Goal: Task Accomplishment & Management: Manage account settings

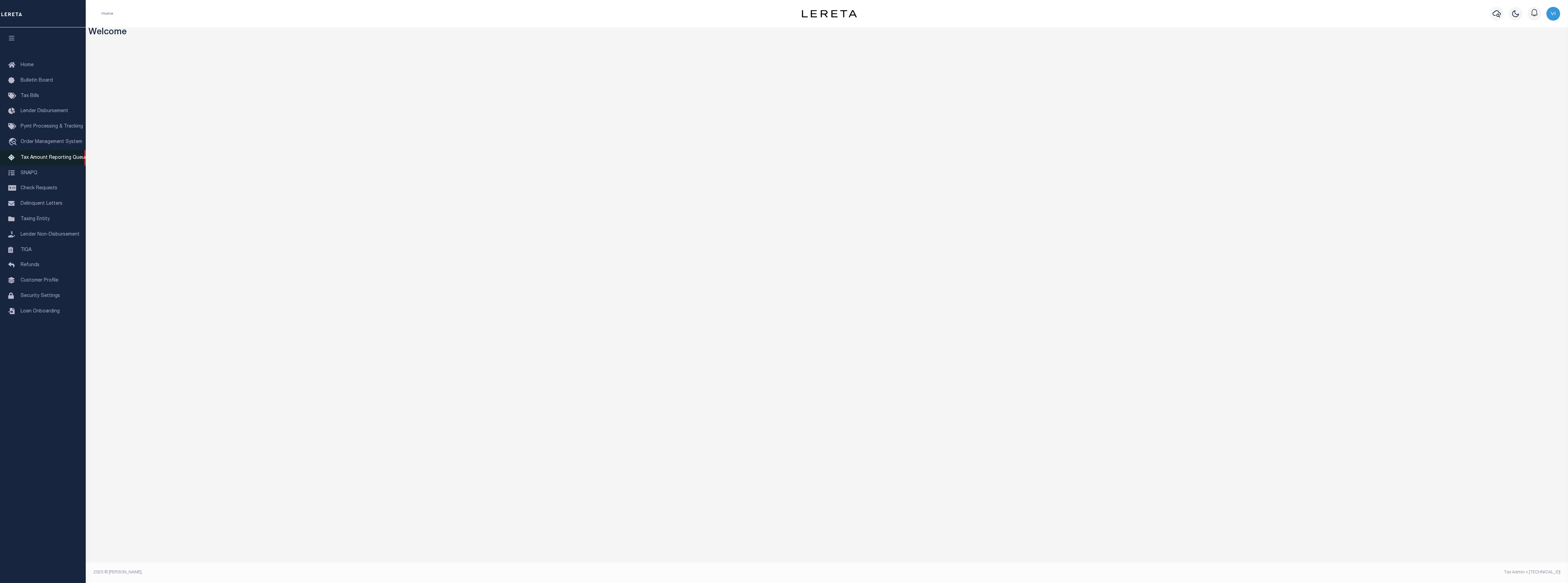
click at [43, 158] on span "Tax Amount Reporting Queue" at bounding box center [54, 158] width 67 height 5
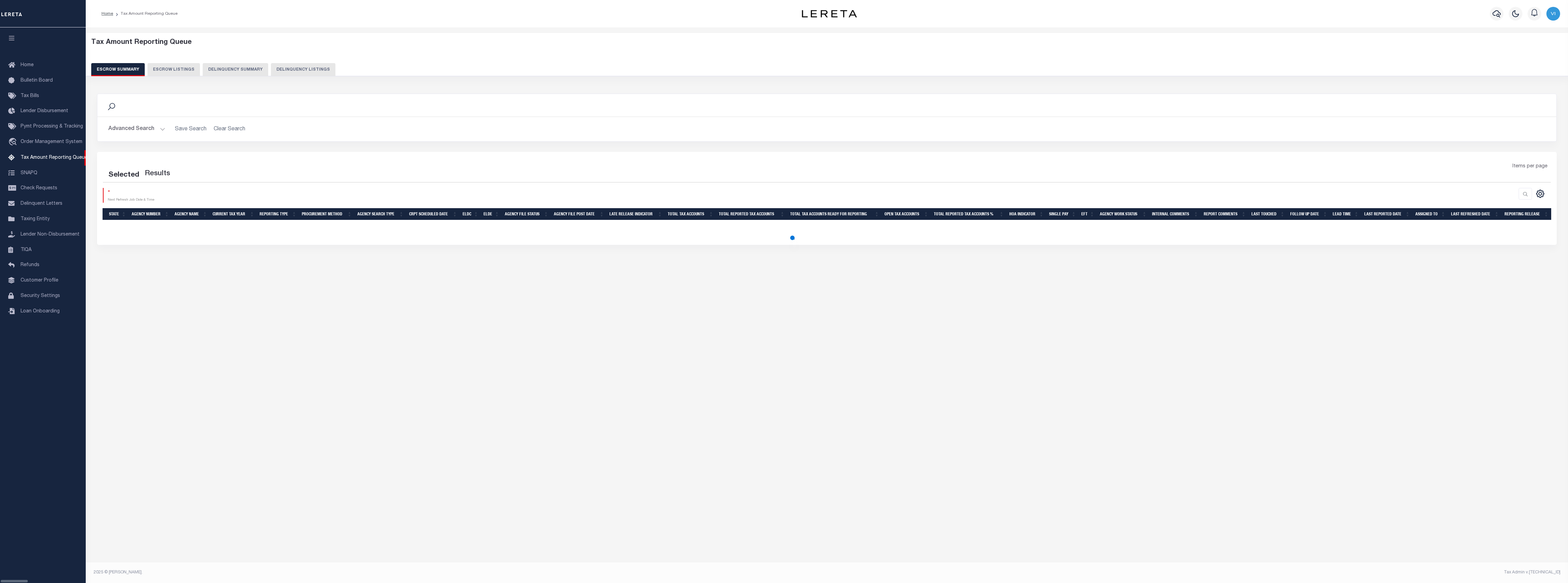
select select "100"
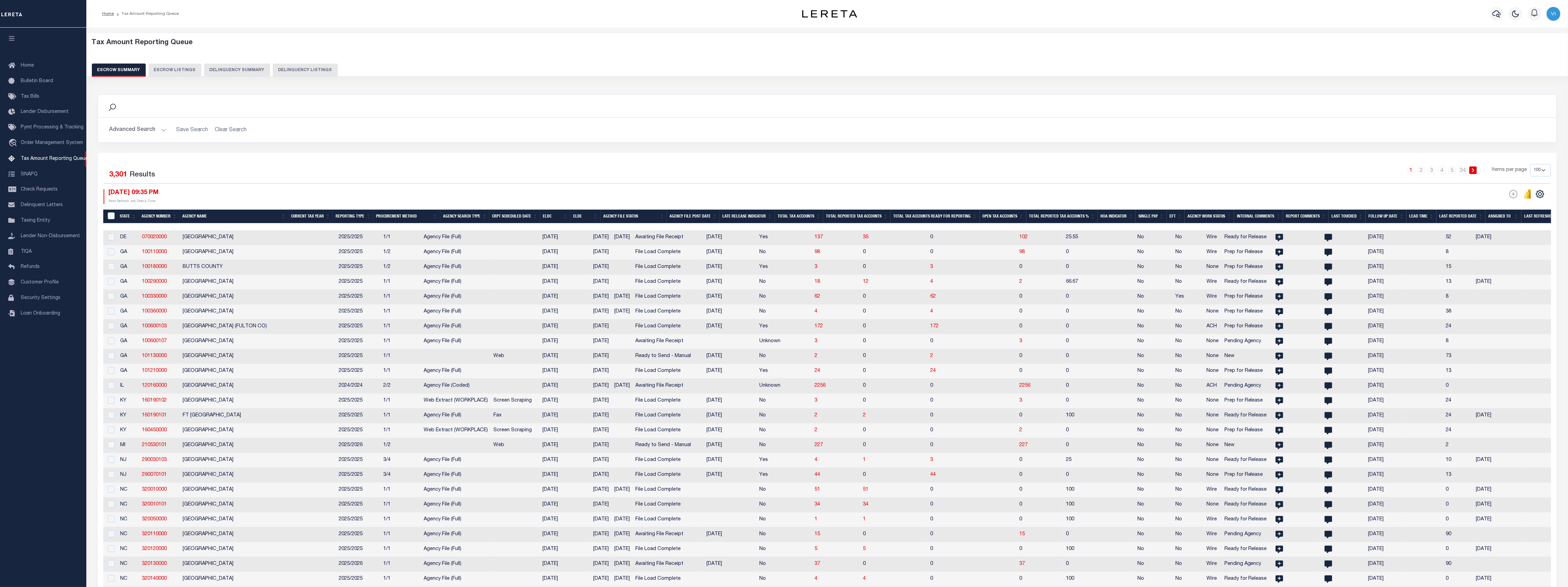
click at [240, 66] on button "Delinquency Summary" at bounding box center [237, 70] width 66 height 13
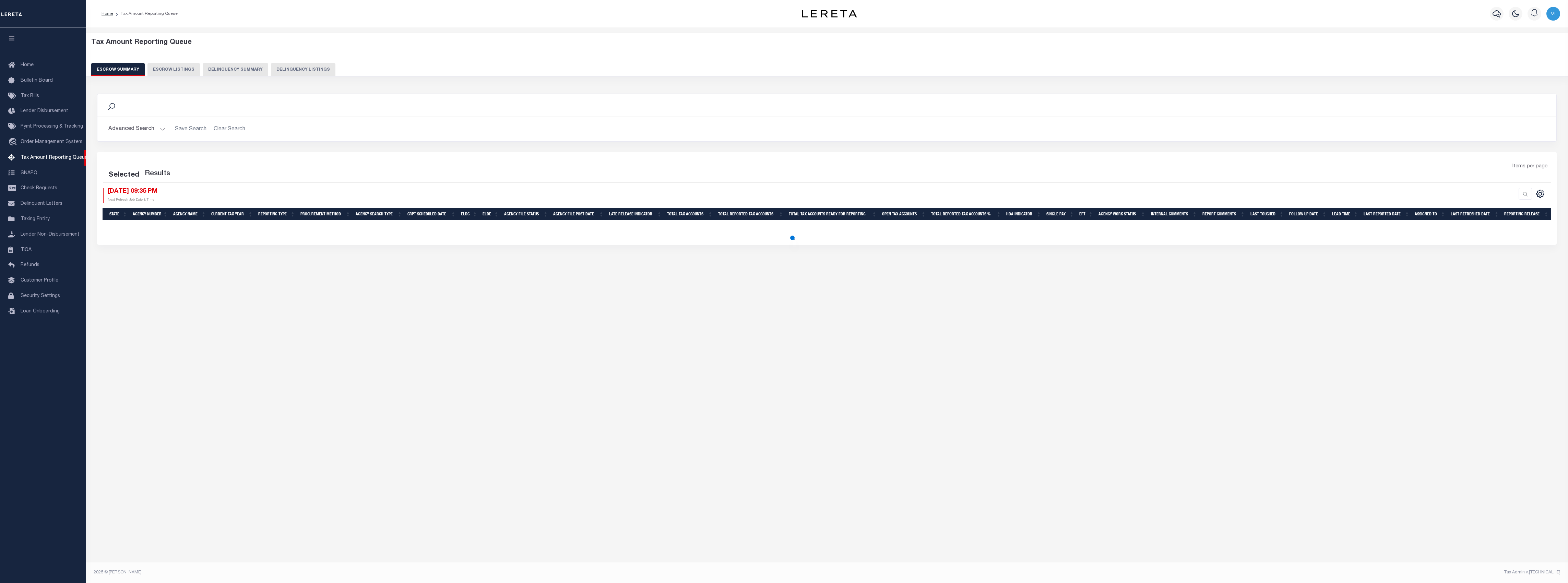
select select "100"
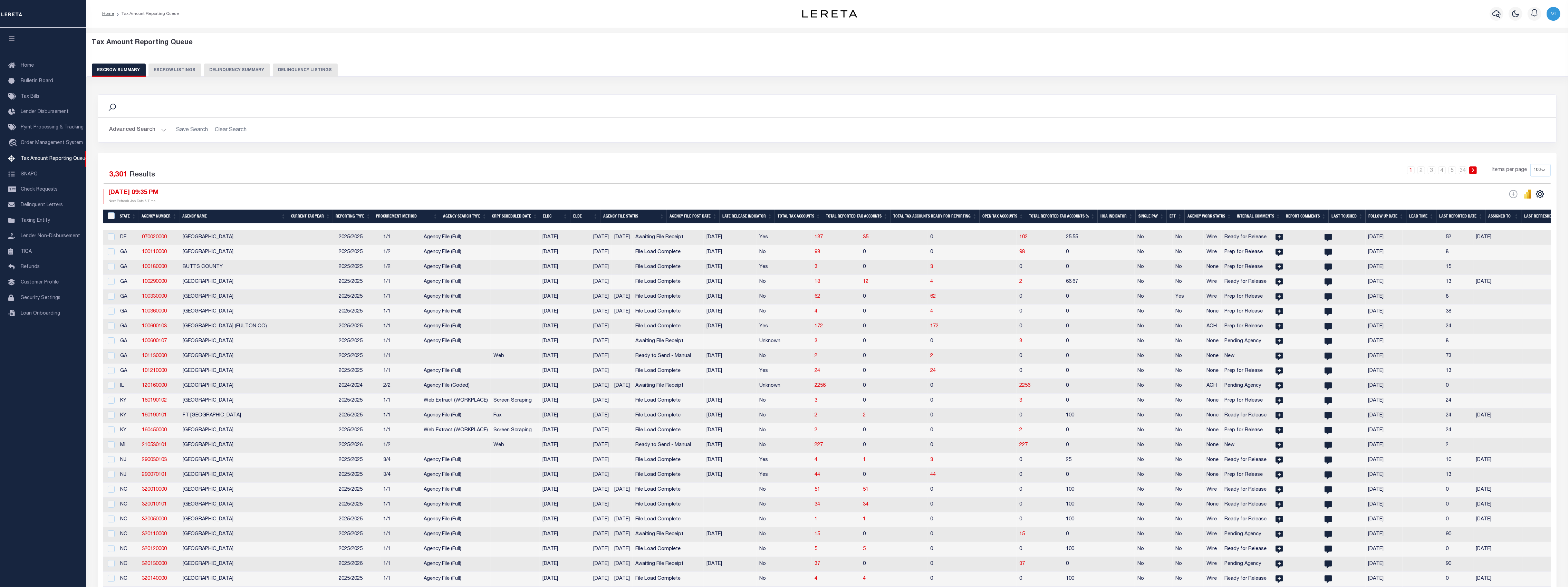
click at [244, 69] on button "Delinquency Summary" at bounding box center [237, 70] width 66 height 13
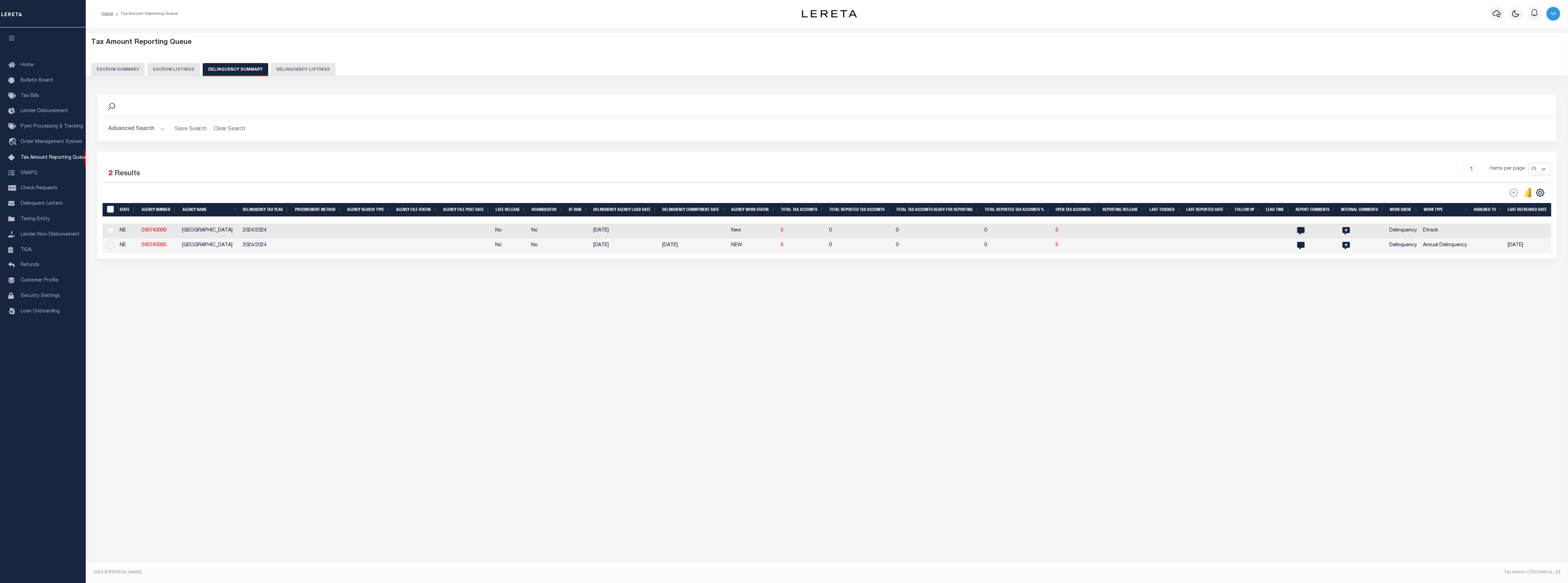
click at [873, 320] on div "Tax Amount Reporting Queue Escrow Summary Escrow Listings" at bounding box center [827, 173] width 1482 height 293
click at [761, 320] on div "Tax Amount Reporting Queue Escrow Summary Escrow Listings" at bounding box center [827, 173] width 1482 height 293
click at [1055, 248] on span "5" at bounding box center [1057, 245] width 3 height 5
select select "100"
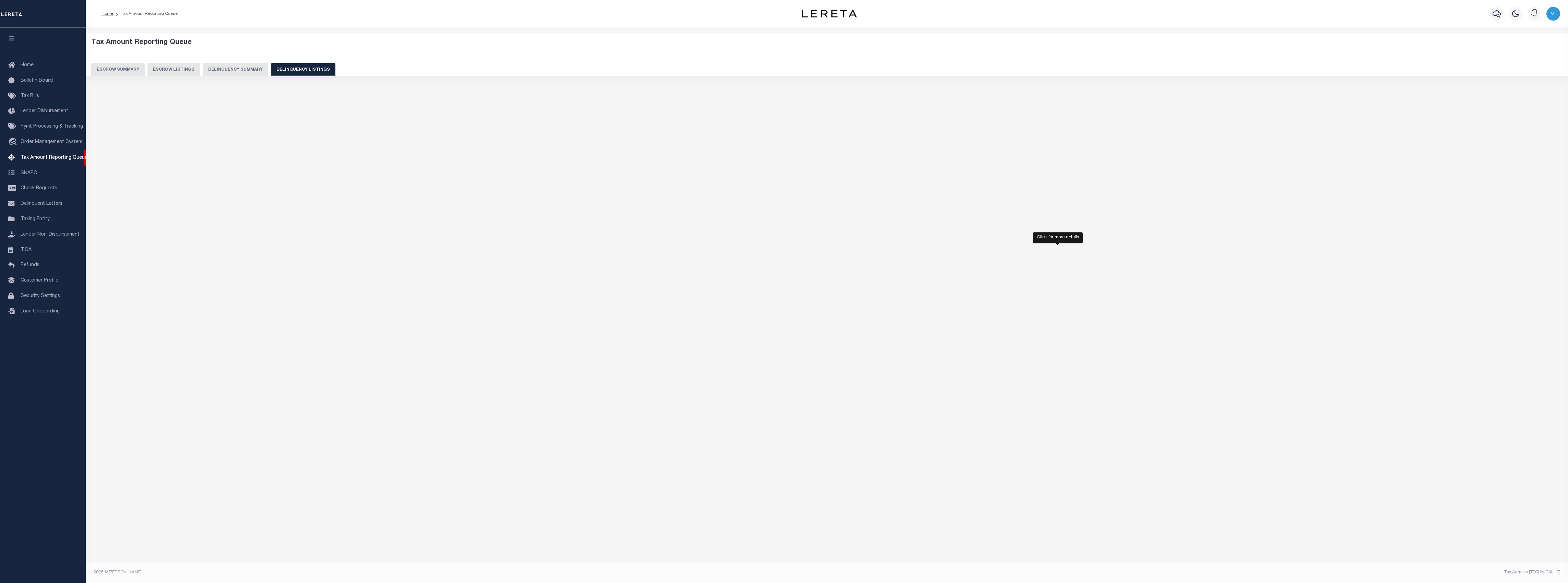
select select "100"
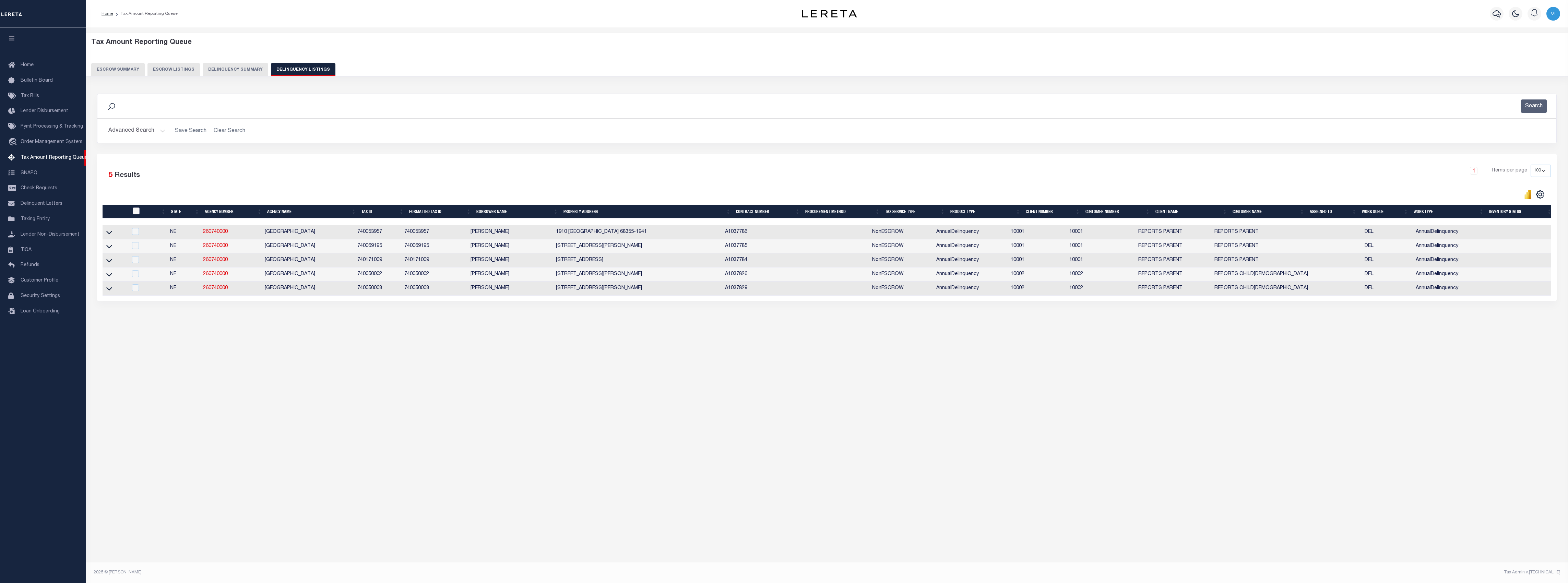
click at [136, 213] on input "checkbox" at bounding box center [136, 211] width 7 height 7
checkbox input "true"
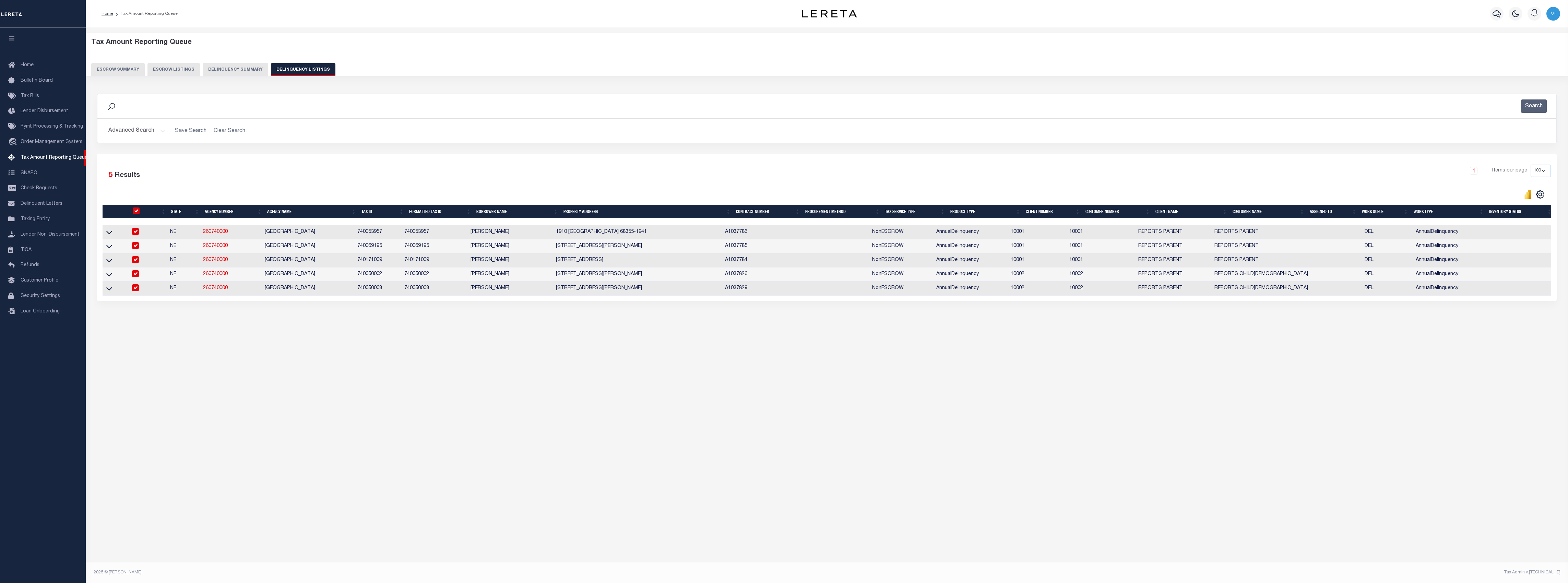
checkbox input "true"
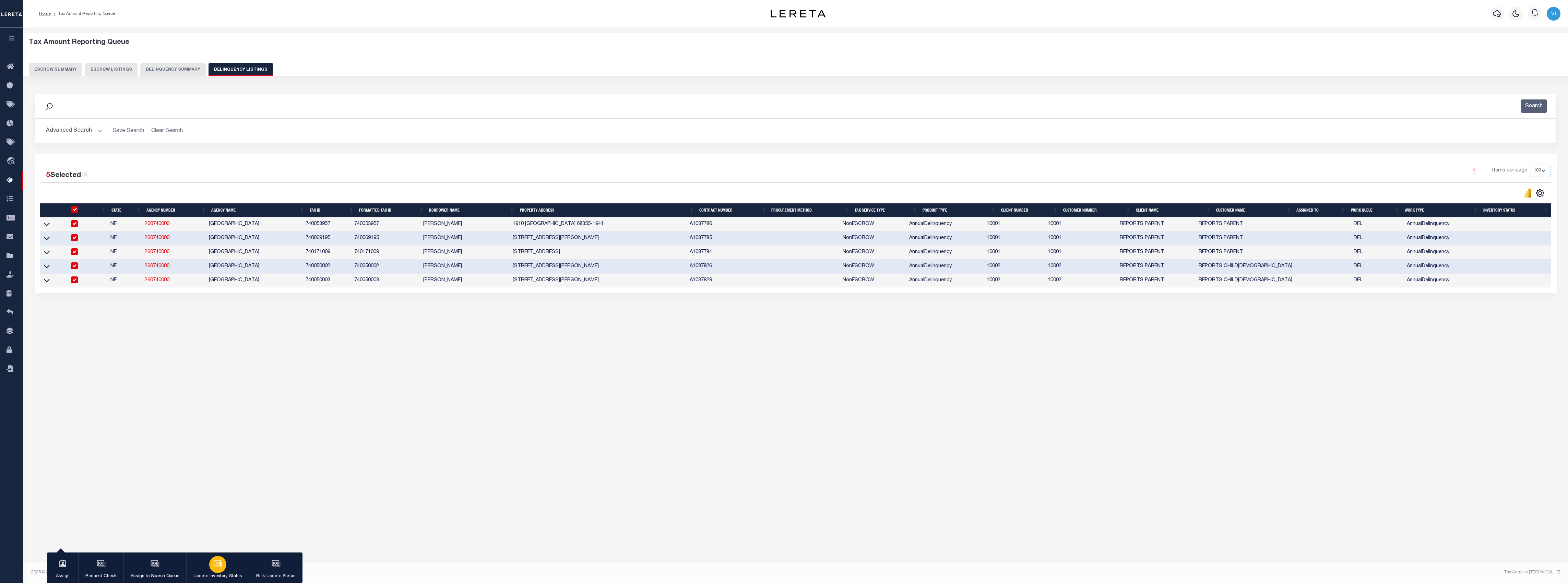
click at [218, 568] on div "button" at bounding box center [218, 564] width 17 height 17
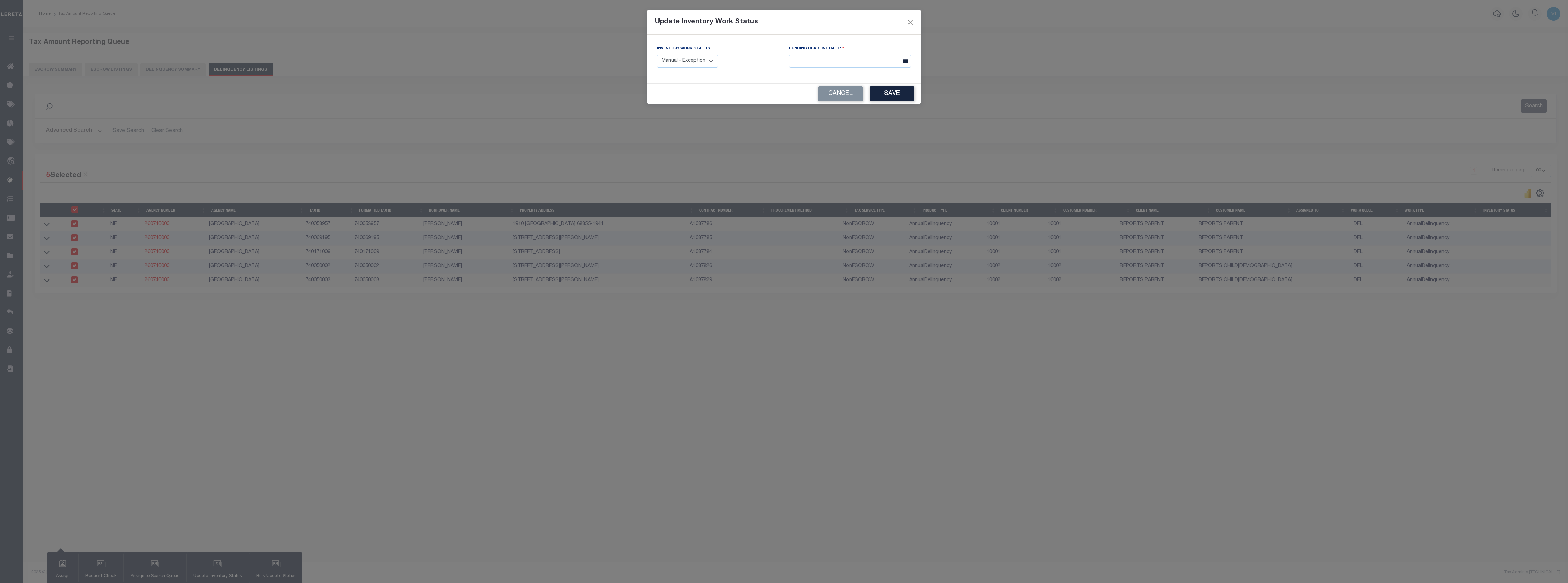
click at [695, 58] on select "Manual - Exception Pended - Awaiting Search Late Add Exception Completed" at bounding box center [688, 61] width 61 height 13
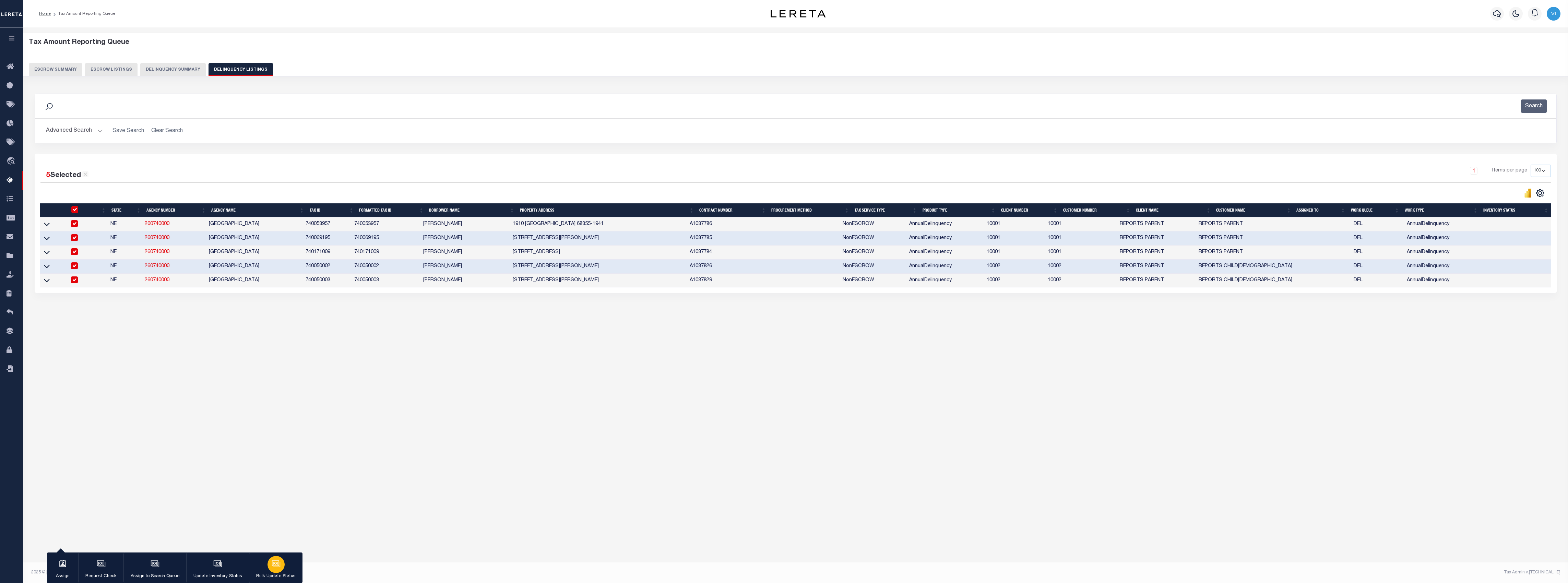
click at [273, 569] on div "button" at bounding box center [276, 564] width 17 height 17
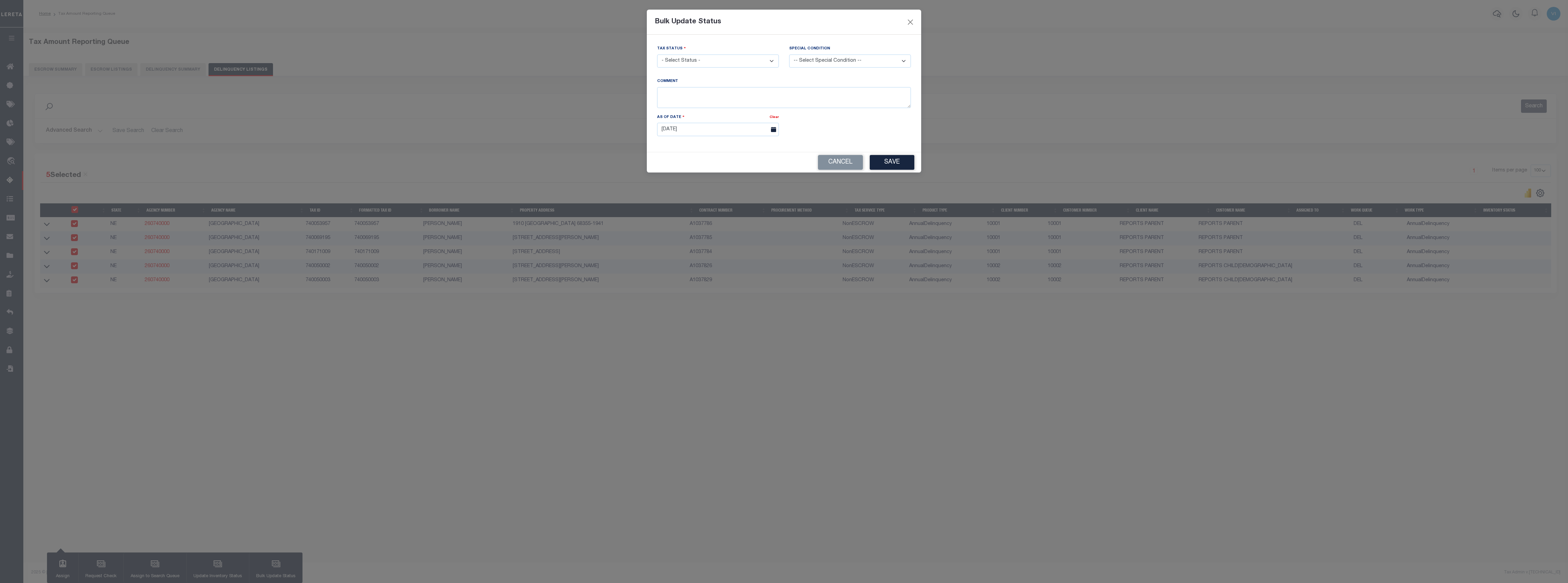
click at [704, 59] on select "- Select Status - Paid No Tax Due" at bounding box center [718, 61] width 122 height 13
select select "PYD"
click at [657, 55] on select "- Select Status - Paid No Tax Due" at bounding box center [718, 61] width 122 height 13
click at [851, 60] on select "-- Select Special Condition -- 3RD PARTY TAX LIEN AGENCY TAX LIEN (A.K.A Inside…" at bounding box center [850, 61] width 122 height 13
select select "33"
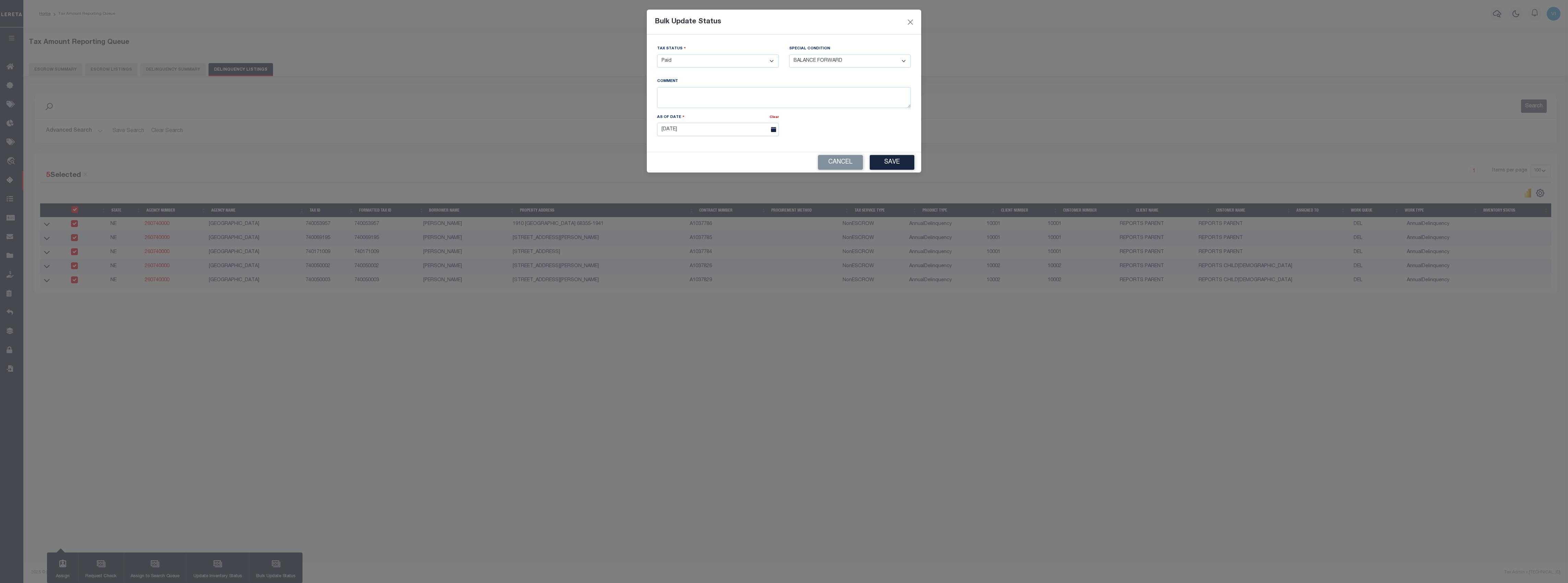
click at [789, 55] on select "-- Select Special Condition -- 3RD PARTY TAX LIEN AGENCY TAX LIEN (A.K.A Inside…" at bounding box center [850, 61] width 122 height 13
click at [697, 102] on textarea at bounding box center [784, 97] width 254 height 21
type textarea "Comment - Richard County"
click at [901, 168] on button "Save" at bounding box center [892, 162] width 44 height 15
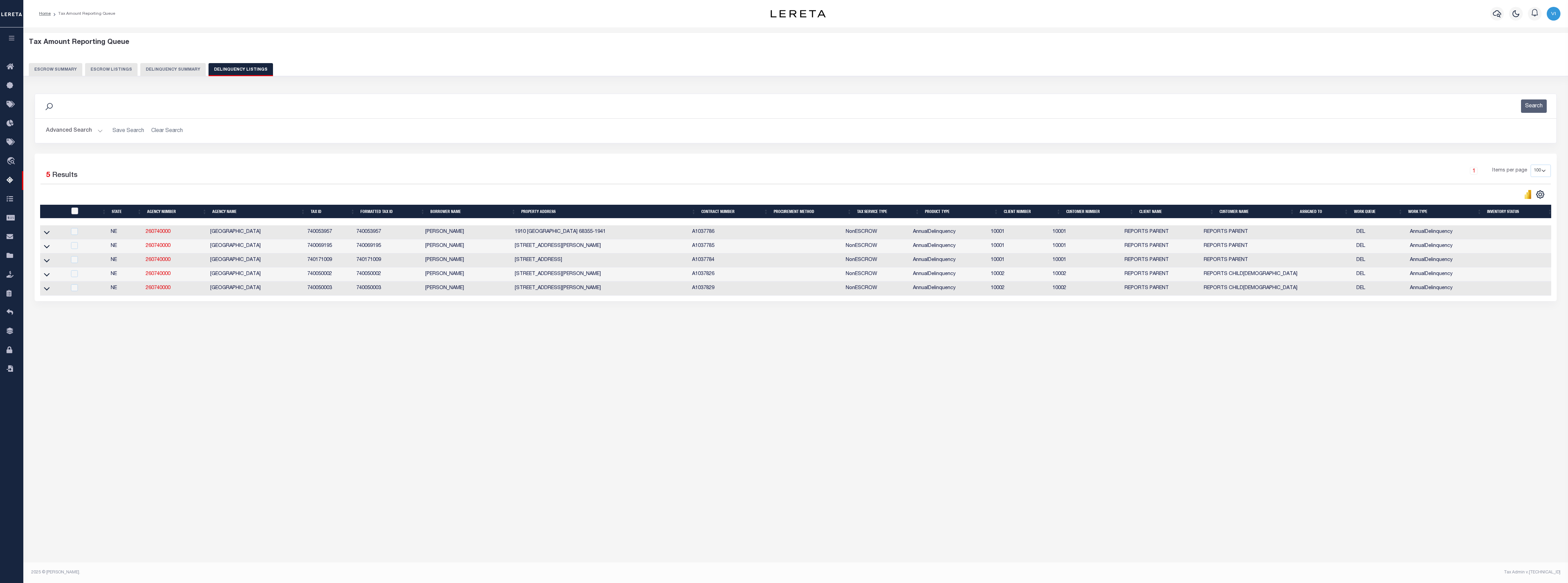
click at [75, 211] on input "checkbox" at bounding box center [74, 211] width 7 height 7
checkbox input "true"
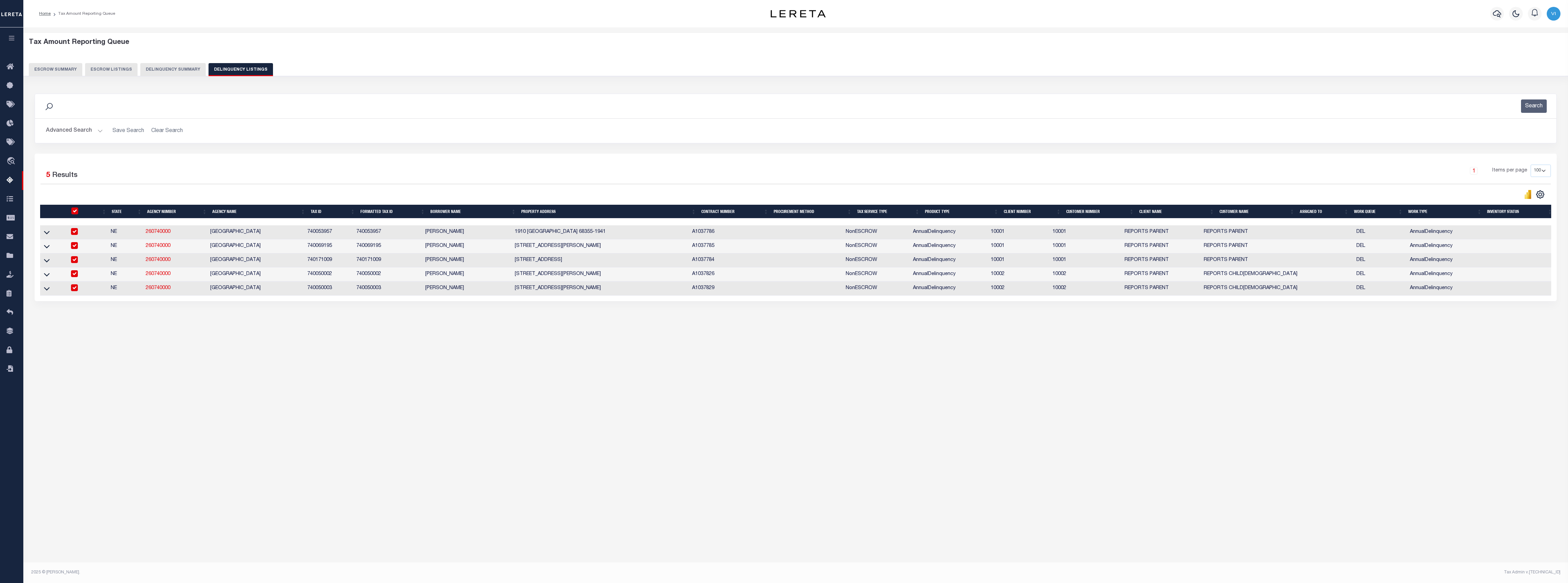
checkbox input "true"
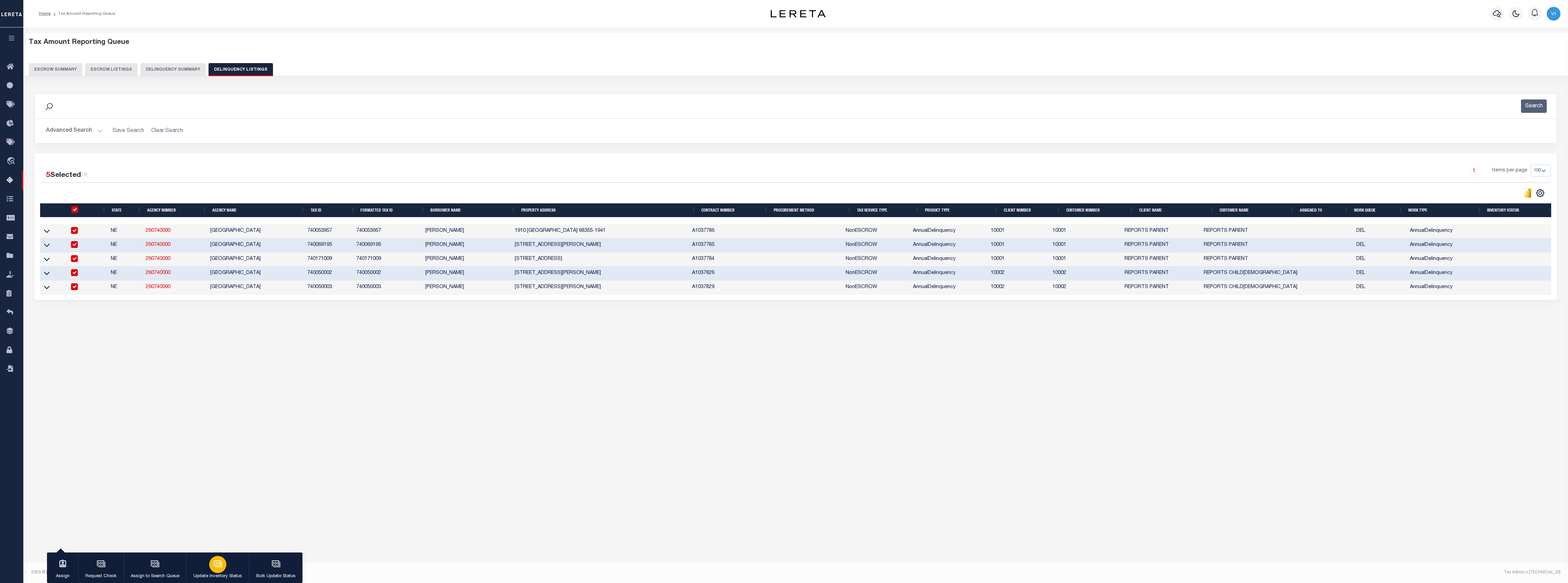
click at [220, 565] on icon "button" at bounding box center [217, 564] width 9 height 9
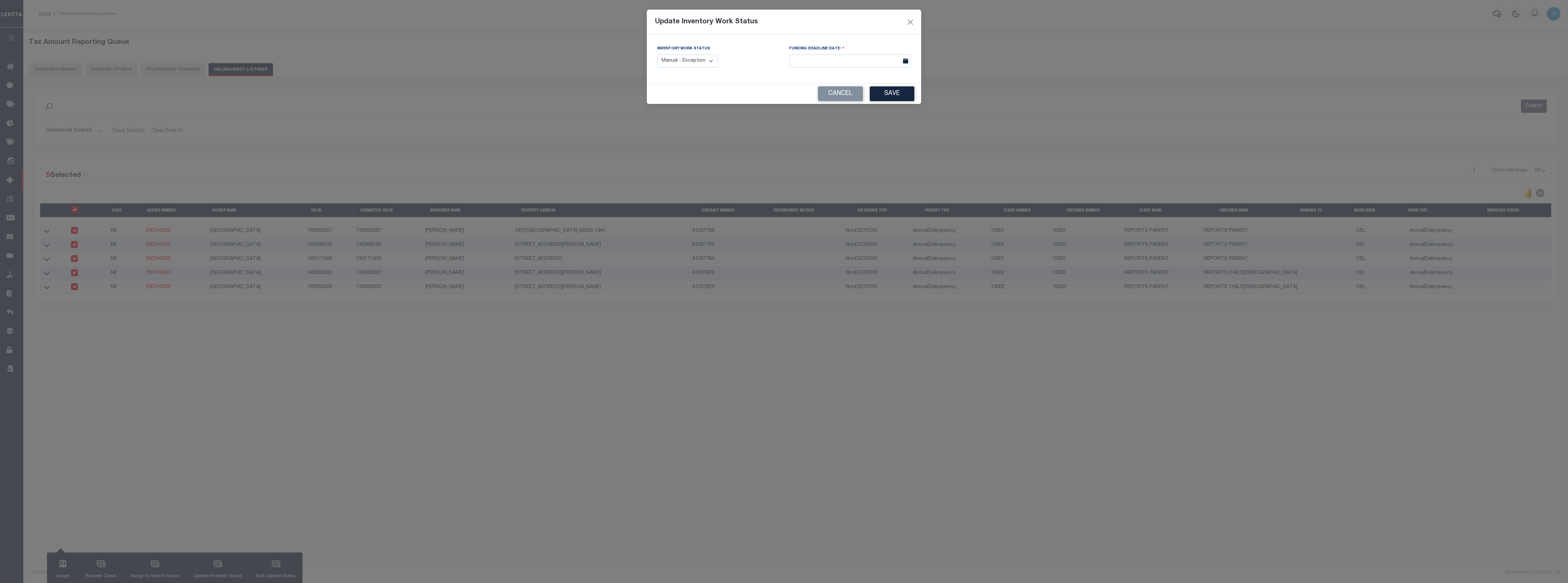
click at [715, 59] on select "Manual - Exception Pended - Awaiting Search Late Add Exception Completed" at bounding box center [688, 61] width 61 height 13
click at [706, 60] on select "Manual - Exception Pended - Awaiting Search Late Add Exception Completed" at bounding box center [688, 61] width 61 height 13
select select "4"
click at [657, 55] on select "Manual - Exception Pended - Awaiting Search Late Add Exception Completed" at bounding box center [688, 61] width 61 height 13
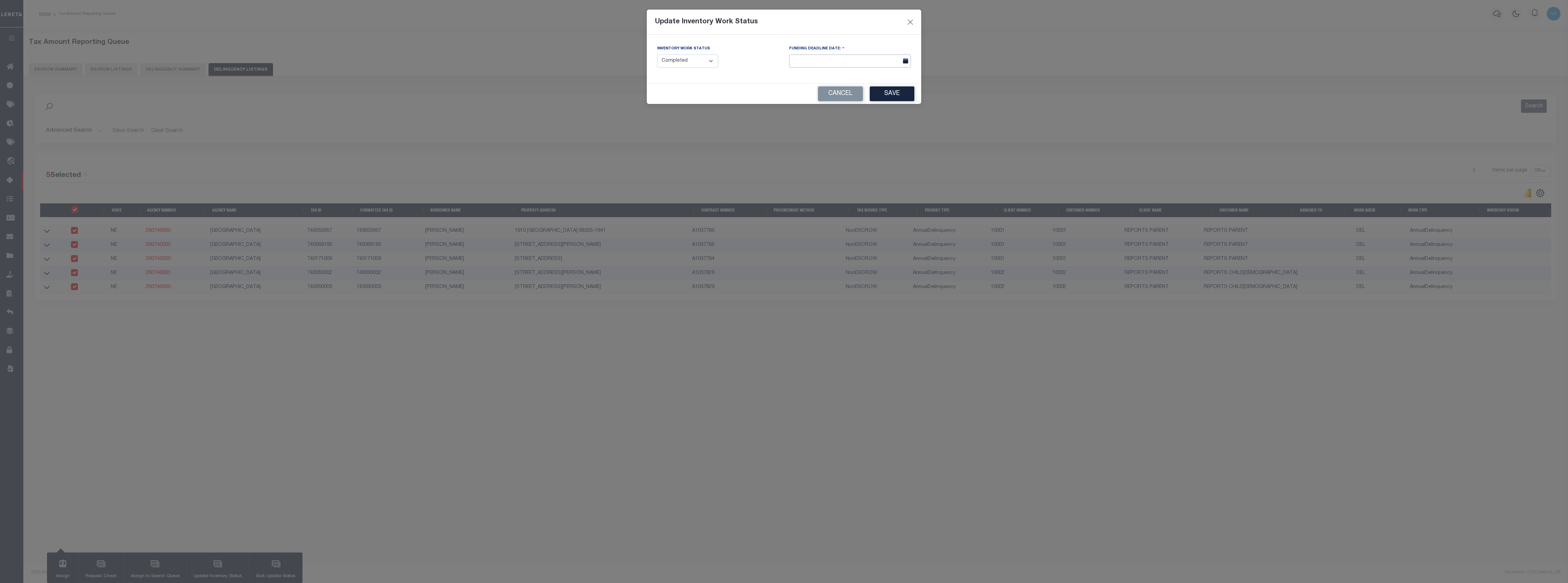
click at [889, 65] on input "text" at bounding box center [850, 61] width 122 height 13
click at [876, 155] on span "31" at bounding box center [872, 154] width 13 height 13
type input "[DATE]"
click at [907, 97] on button "Save" at bounding box center [892, 94] width 44 height 15
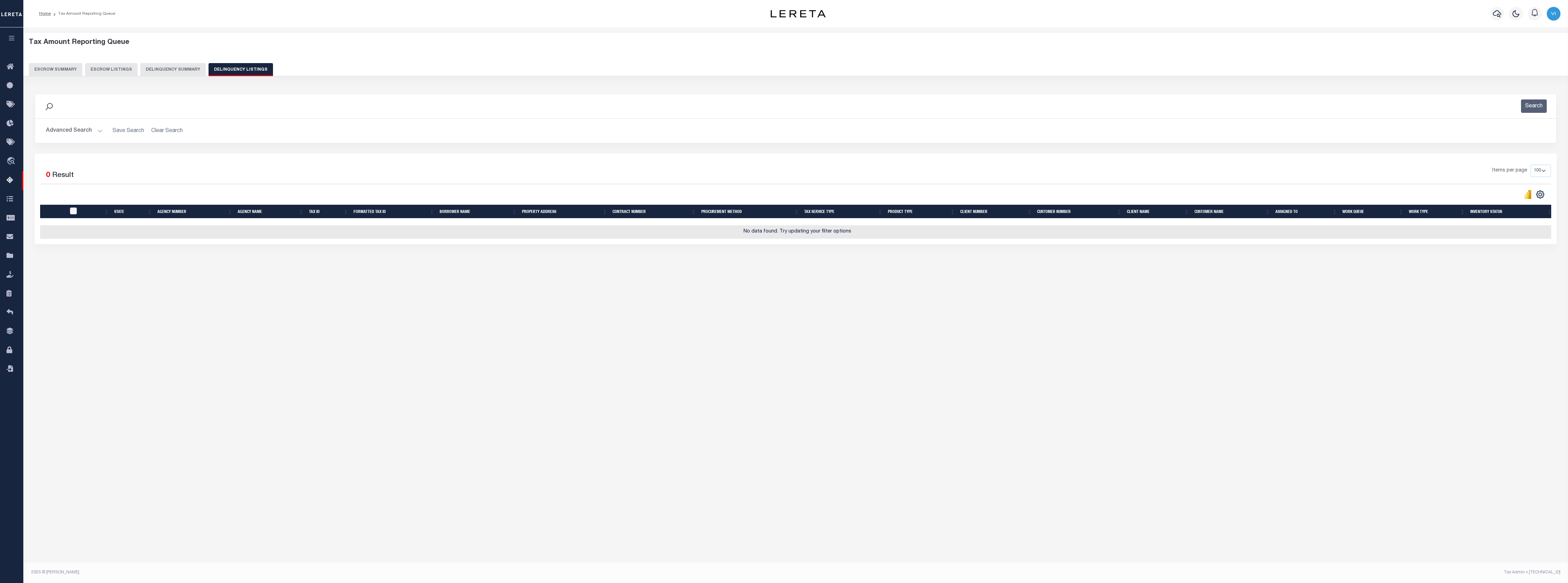
click at [183, 75] on button "Delinquency Summary" at bounding box center [173, 69] width 66 height 13
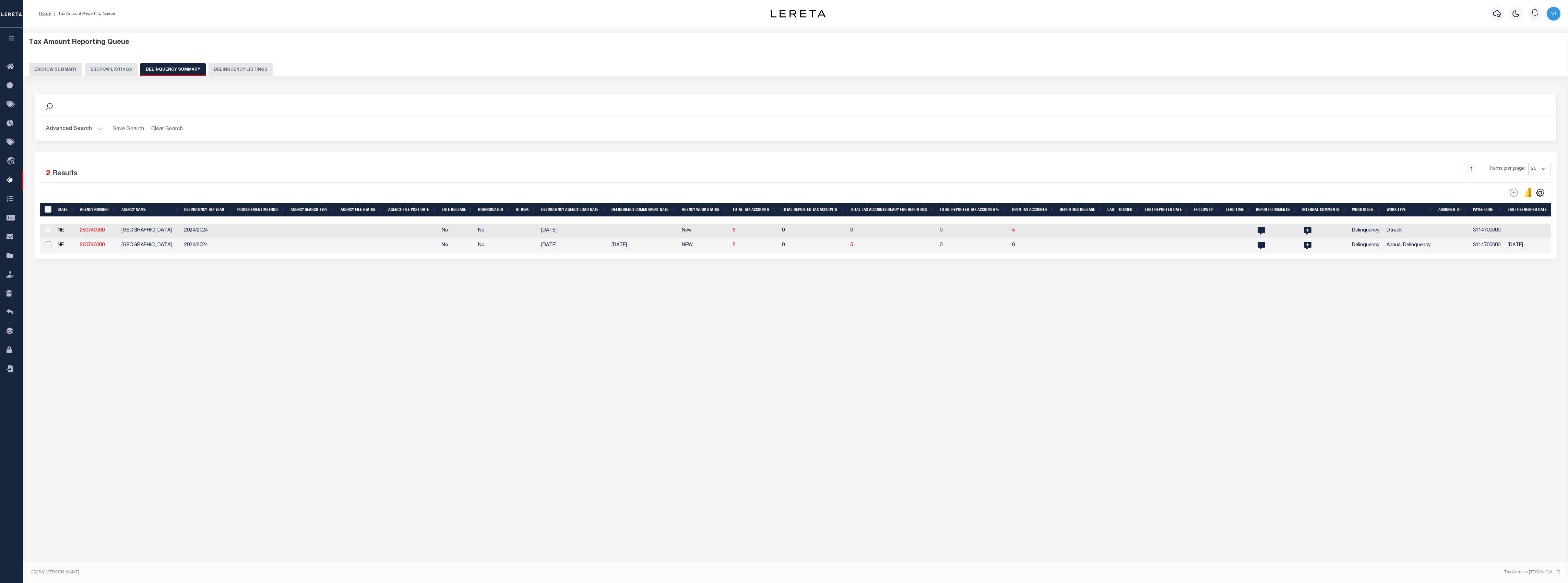
click at [50, 246] on input "checkbox" at bounding box center [47, 245] width 7 height 7
checkbox input "true"
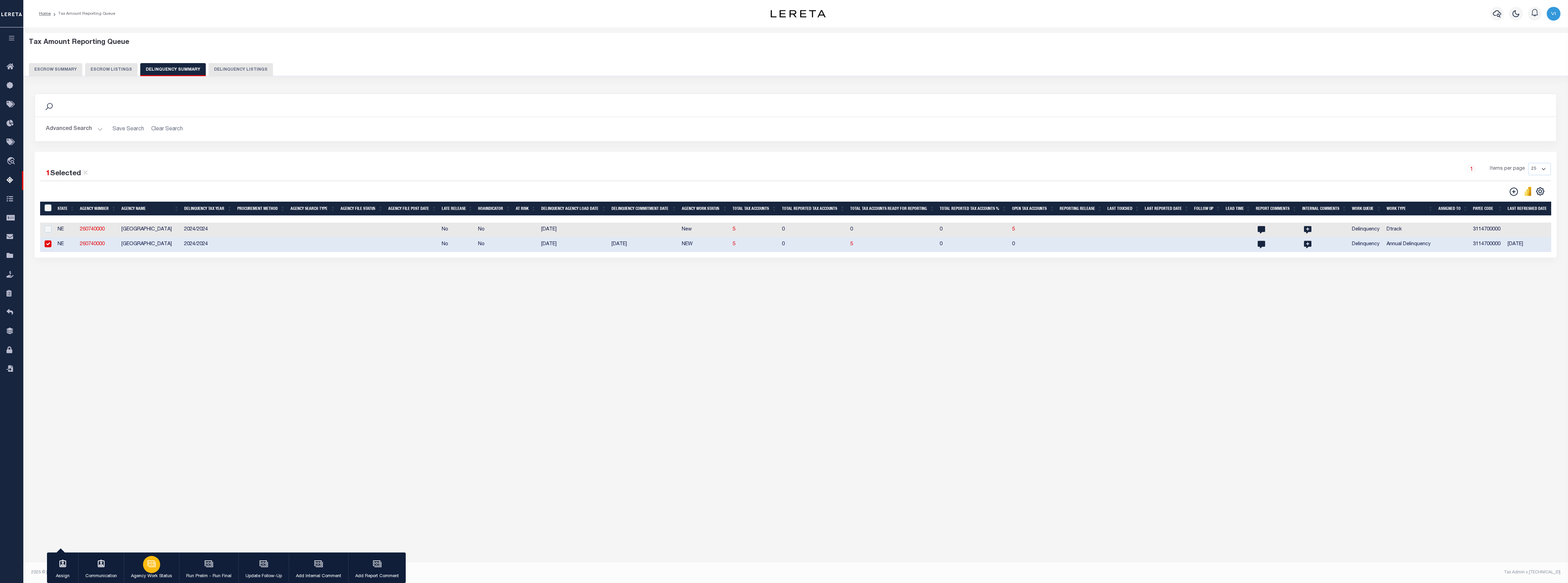
drag, startPoint x: 209, startPoint y: 567, endPoint x: 156, endPoint y: 566, distance: 53.0
click at [156, 566] on div "Assign Communication Agency Work Status Run Prelim - Run Final Update Follow-Up" at bounding box center [226, 568] width 359 height 31
click at [156, 566] on div "button" at bounding box center [152, 564] width 17 height 17
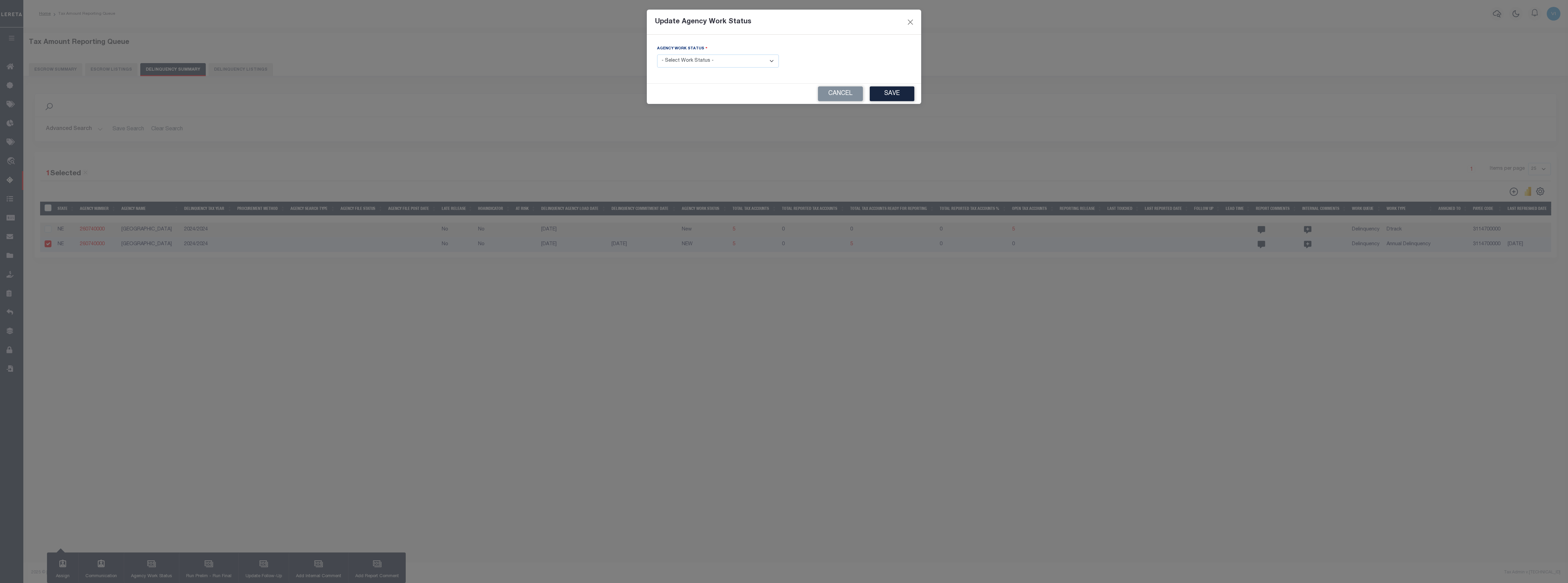
drag, startPoint x: 726, startPoint y: 61, endPoint x: 714, endPoint y: 59, distance: 12.2
click at [726, 61] on select "- Select Work Status - In Progress Pending Agency Follow-up Pending QC Ready fo…" at bounding box center [718, 61] width 122 height 13
select select "7"
click at [657, 55] on select "- Select Work Status - In Progress Pending Agency Follow-up Pending QC Ready fo…" at bounding box center [718, 61] width 122 height 13
click at [915, 89] on div "Cancel Save" at bounding box center [784, 93] width 275 height 20
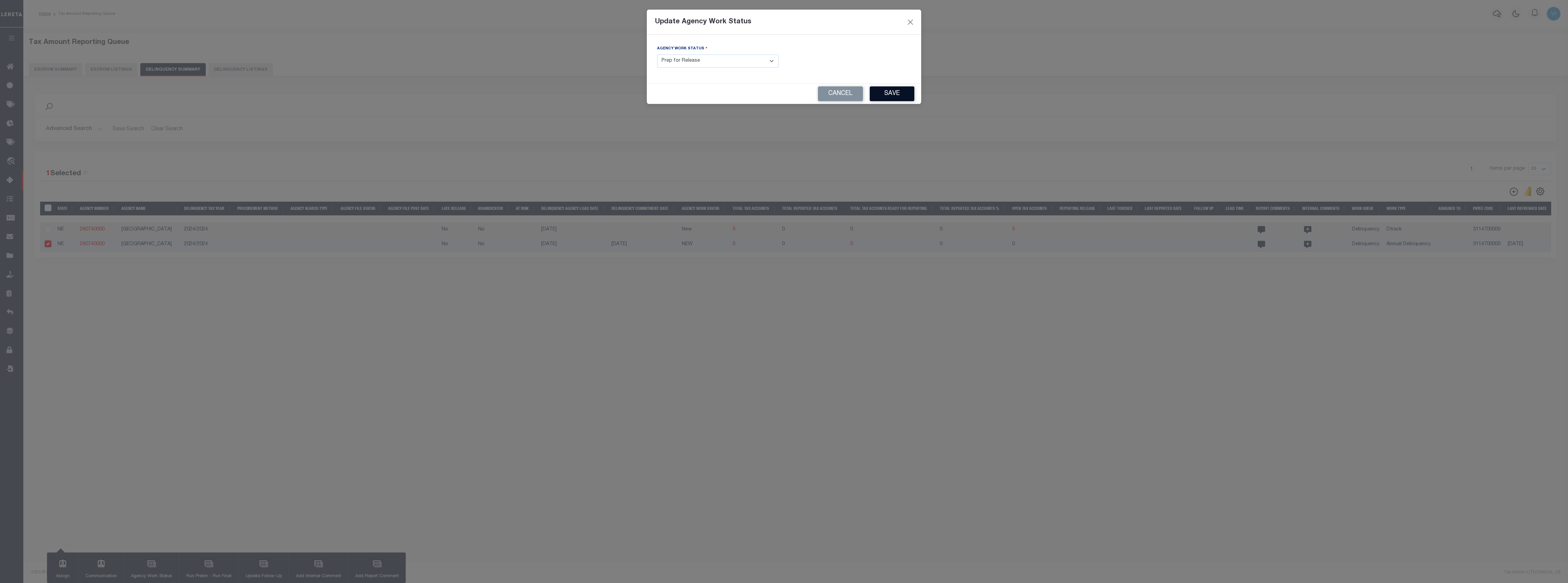
click at [901, 93] on button "Save" at bounding box center [892, 94] width 44 height 15
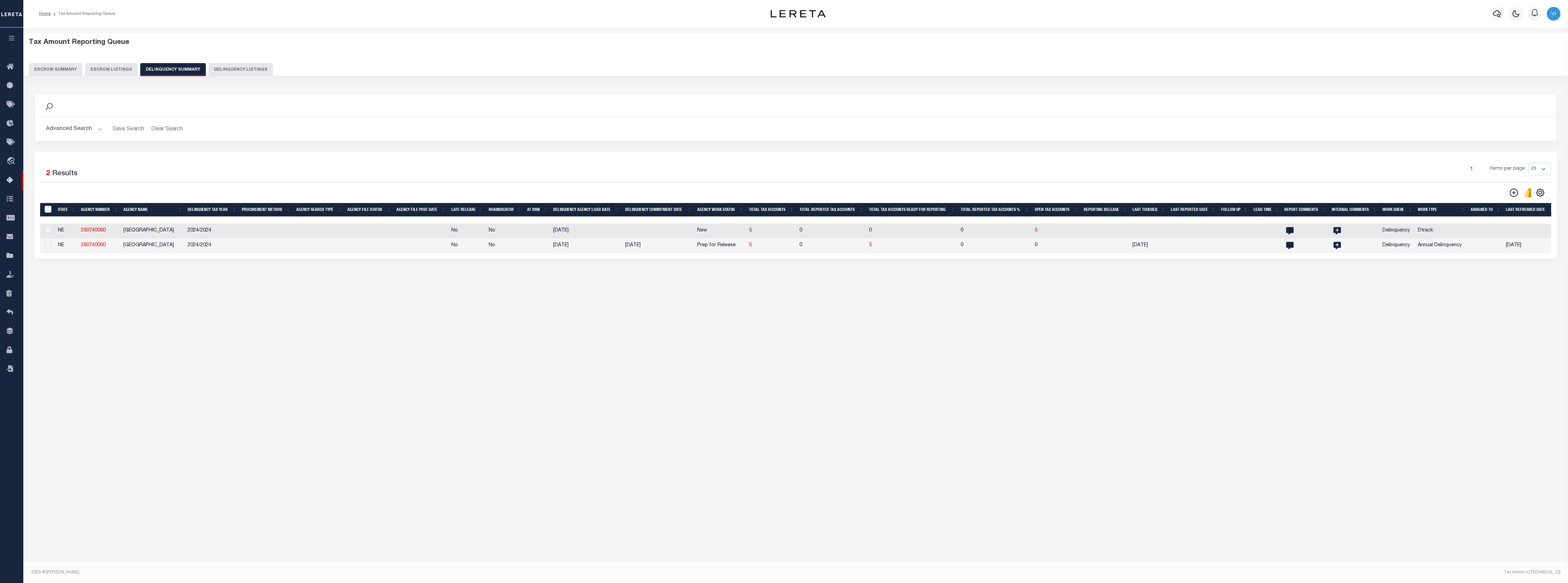
click at [44, 249] on div at bounding box center [47, 245] width 10 height 7
checkbox input "true"
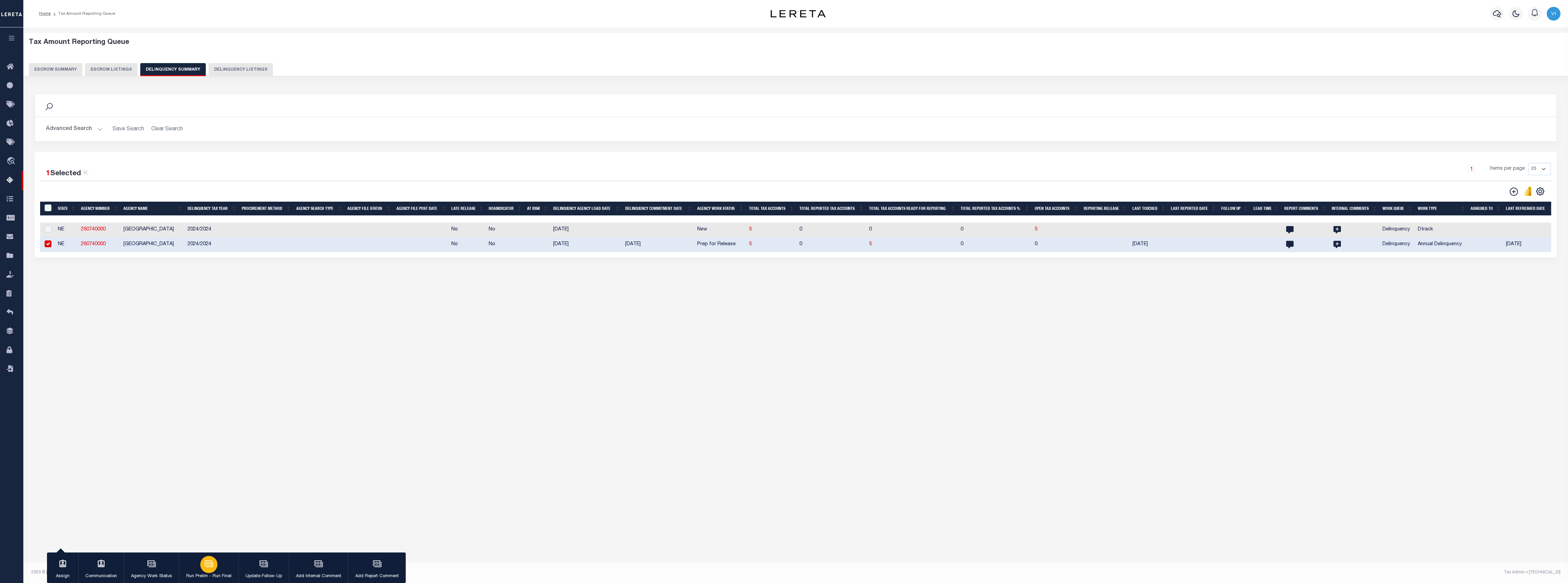
click at [201, 571] on button "Run Prelim - Run Final" at bounding box center [208, 568] width 59 height 31
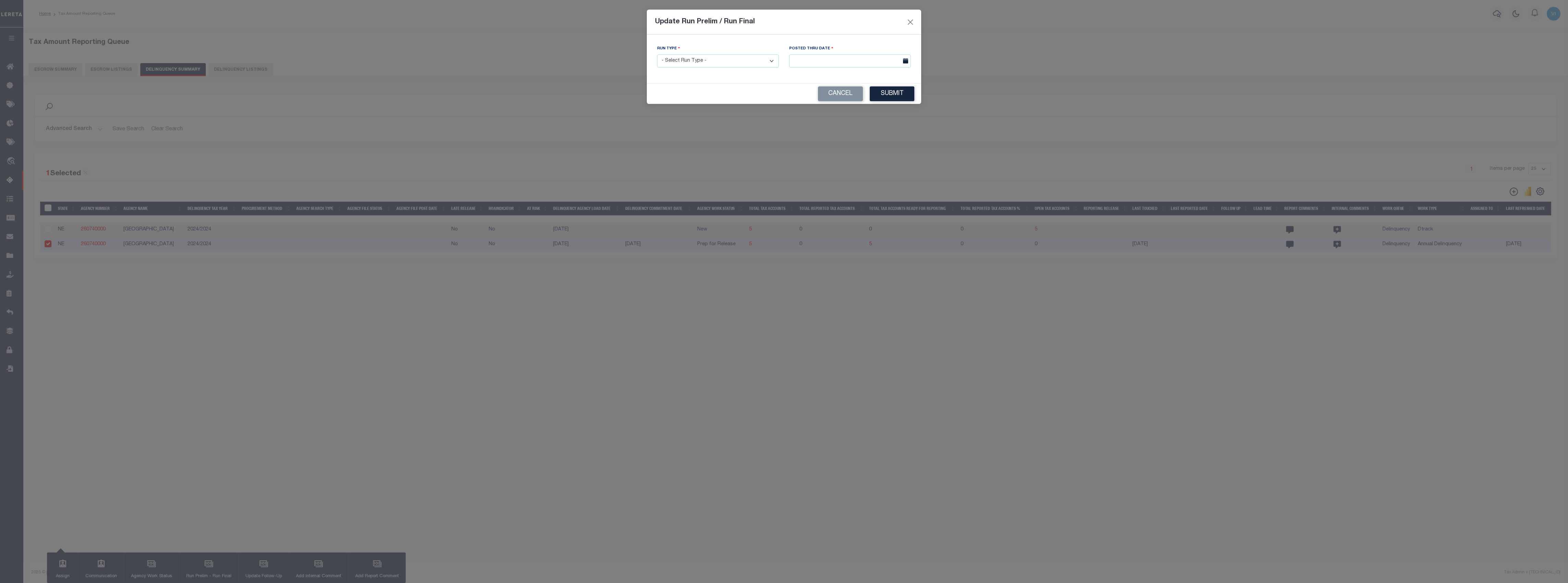
click at [705, 57] on select "- Select Run Type - Prelim Run Final Run" at bounding box center [718, 61] width 122 height 13
select select "P"
click at [657, 55] on select "- Select Run Type - Prelim Run Final Run" at bounding box center [718, 61] width 122 height 13
click at [836, 55] on input "text" at bounding box center [850, 61] width 122 height 13
click at [800, 113] on span "5" at bounding box center [797, 114] width 13 height 13
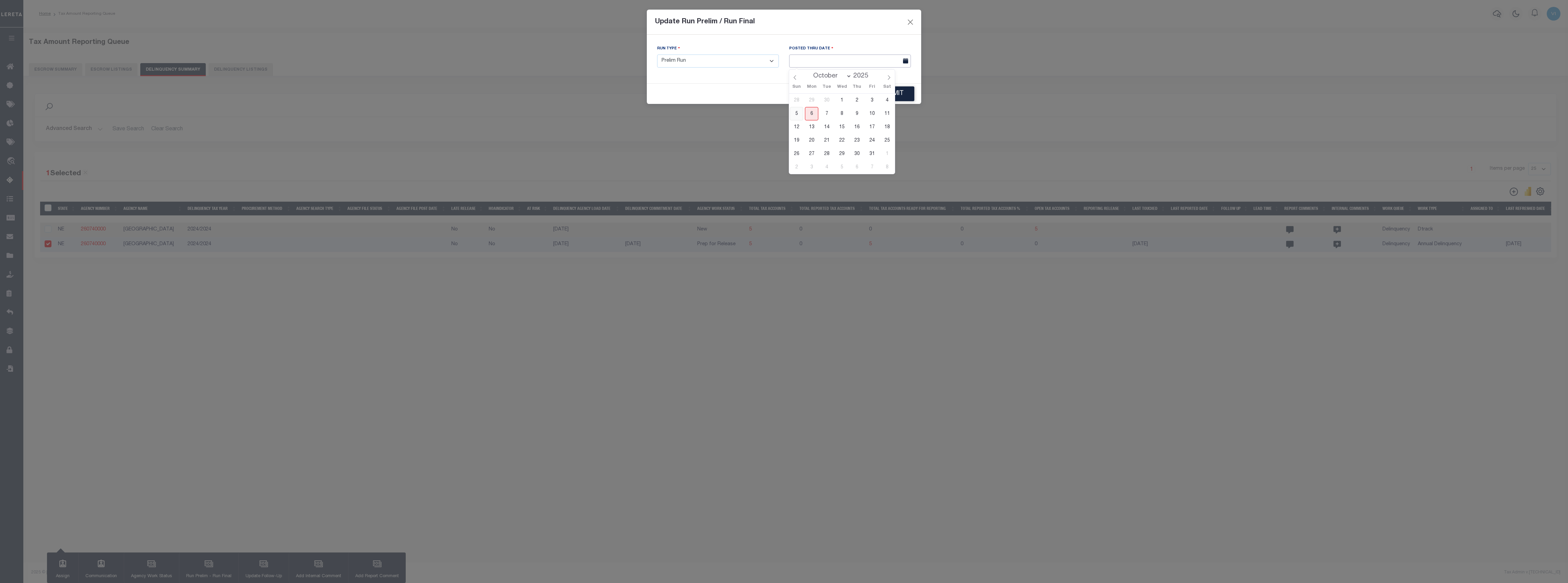
type input "10/05/2025"
click at [900, 96] on button "Submit" at bounding box center [892, 94] width 44 height 15
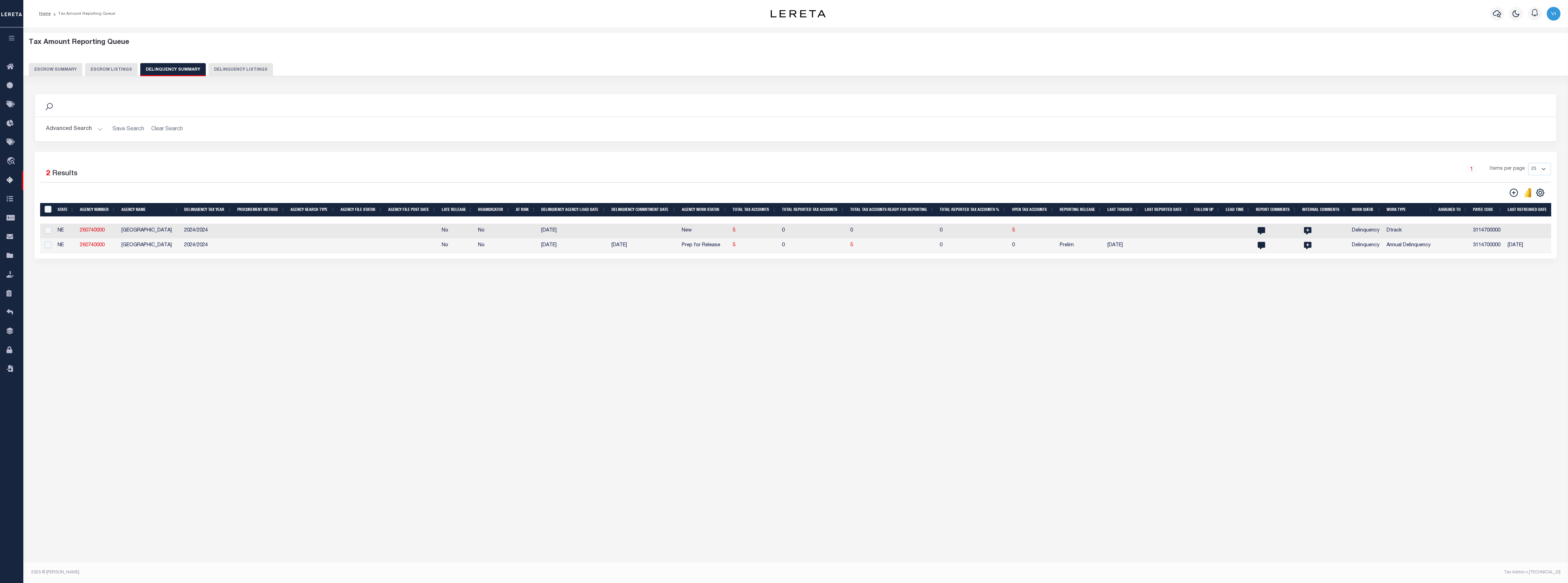
click at [43, 249] on div at bounding box center [47, 245] width 9 height 7
checkbox input "true"
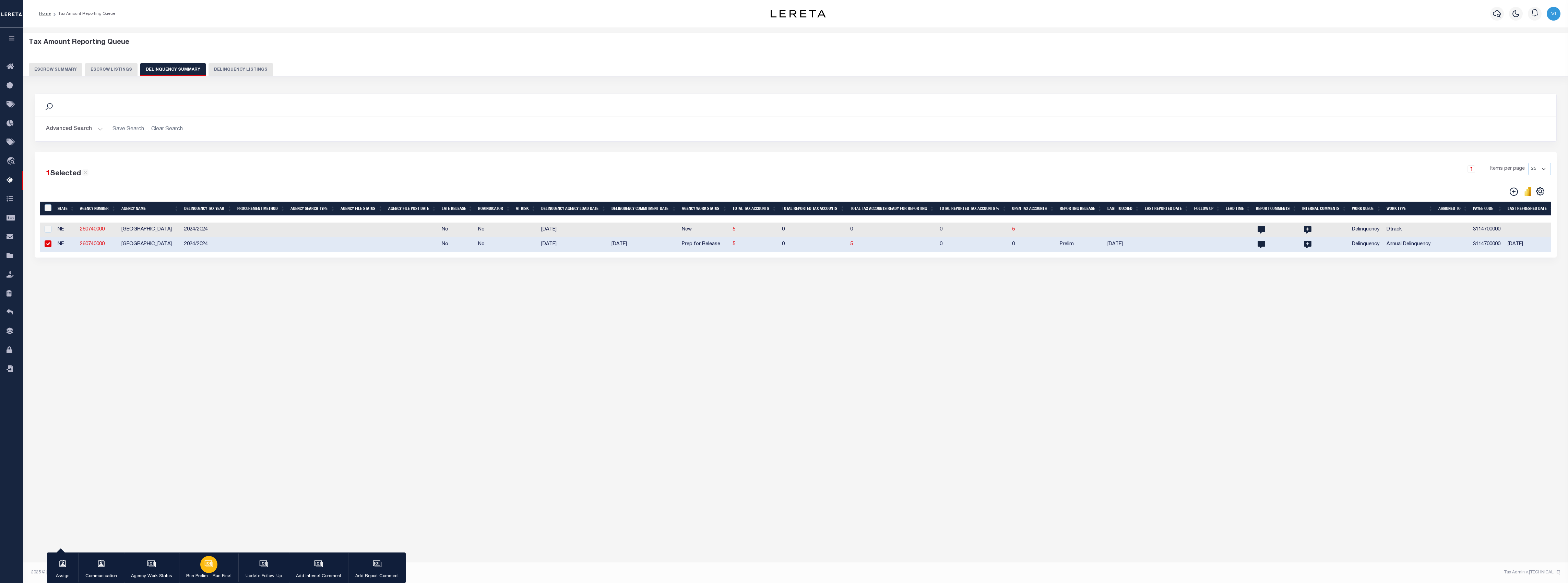
click at [205, 565] on icon "button" at bounding box center [209, 564] width 9 height 9
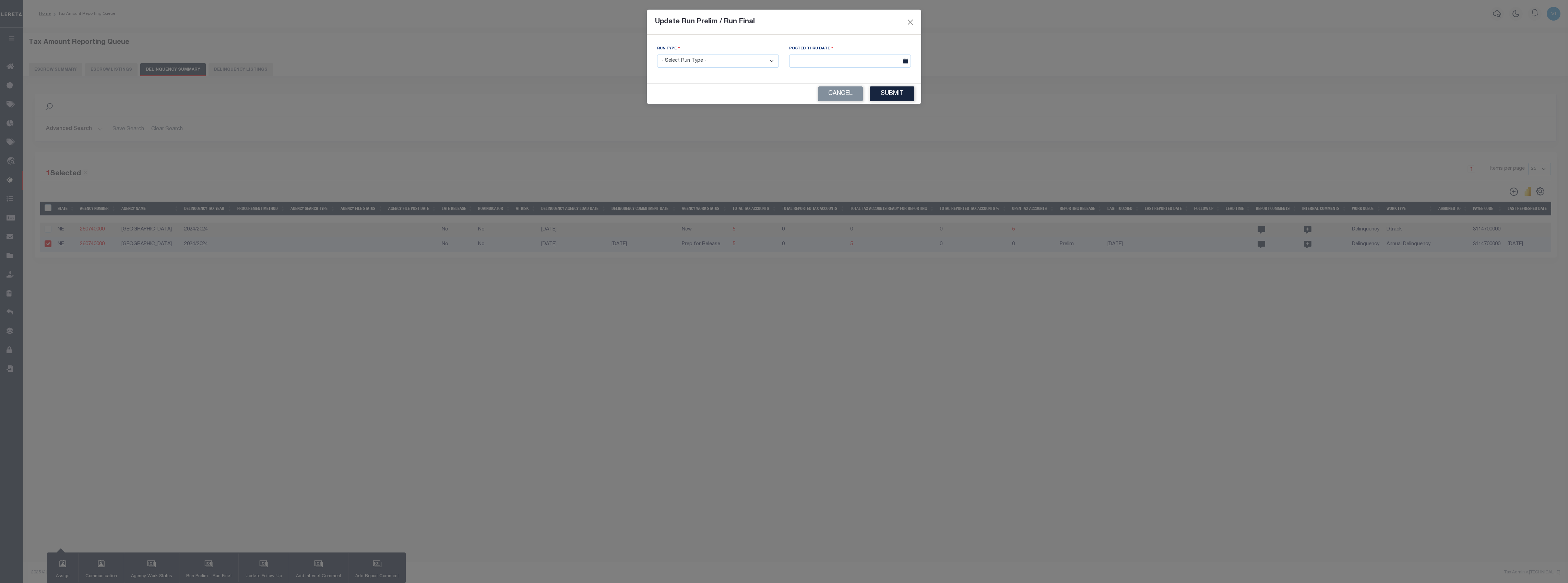
click at [713, 69] on div "Run Type - Select Run Type - Prelim Run Final Run" at bounding box center [718, 59] width 132 height 28
click at [718, 61] on select "- Select Run Type - Prelim Run Final Run" at bounding box center [718, 61] width 122 height 13
select select "F"
click at [657, 55] on select "- Select Run Type - Prelim Run Final Run" at bounding box center [718, 61] width 122 height 13
click at [837, 57] on input "text" at bounding box center [850, 61] width 122 height 13
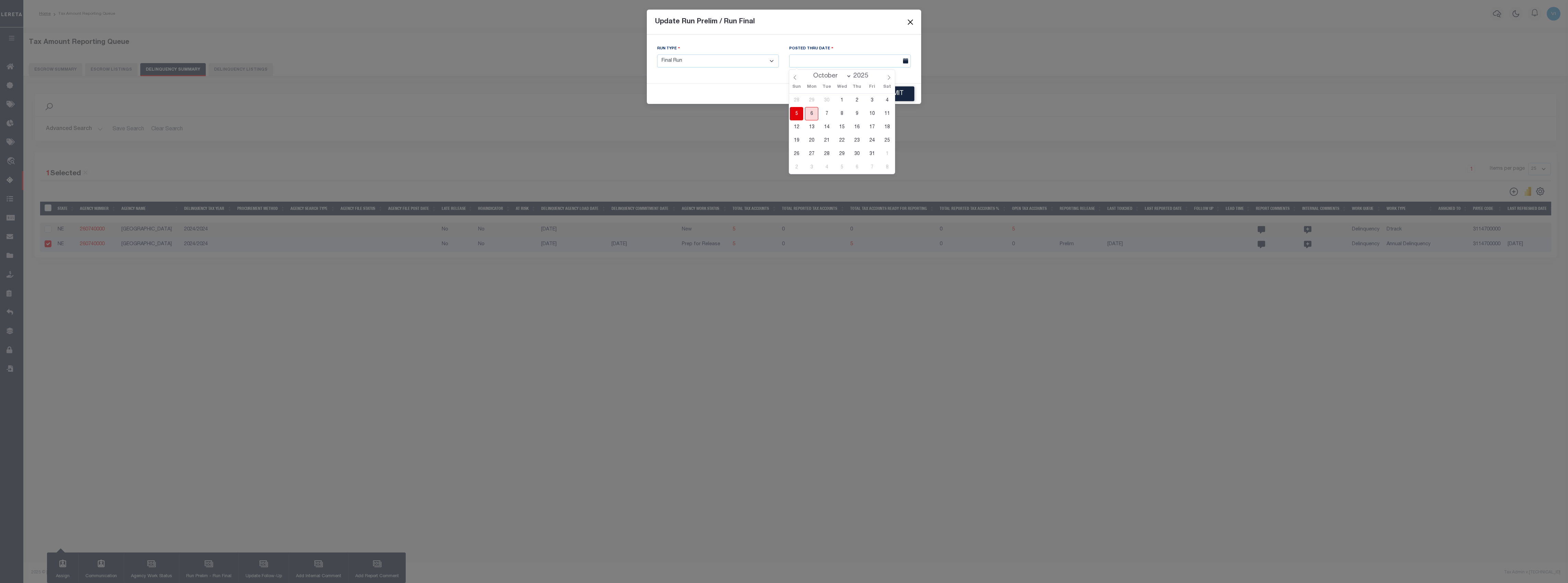
click at [813, 113] on span "6" at bounding box center [811, 114] width 13 height 13
type input "[DATE]"
click at [897, 95] on button "Submit" at bounding box center [892, 94] width 44 height 15
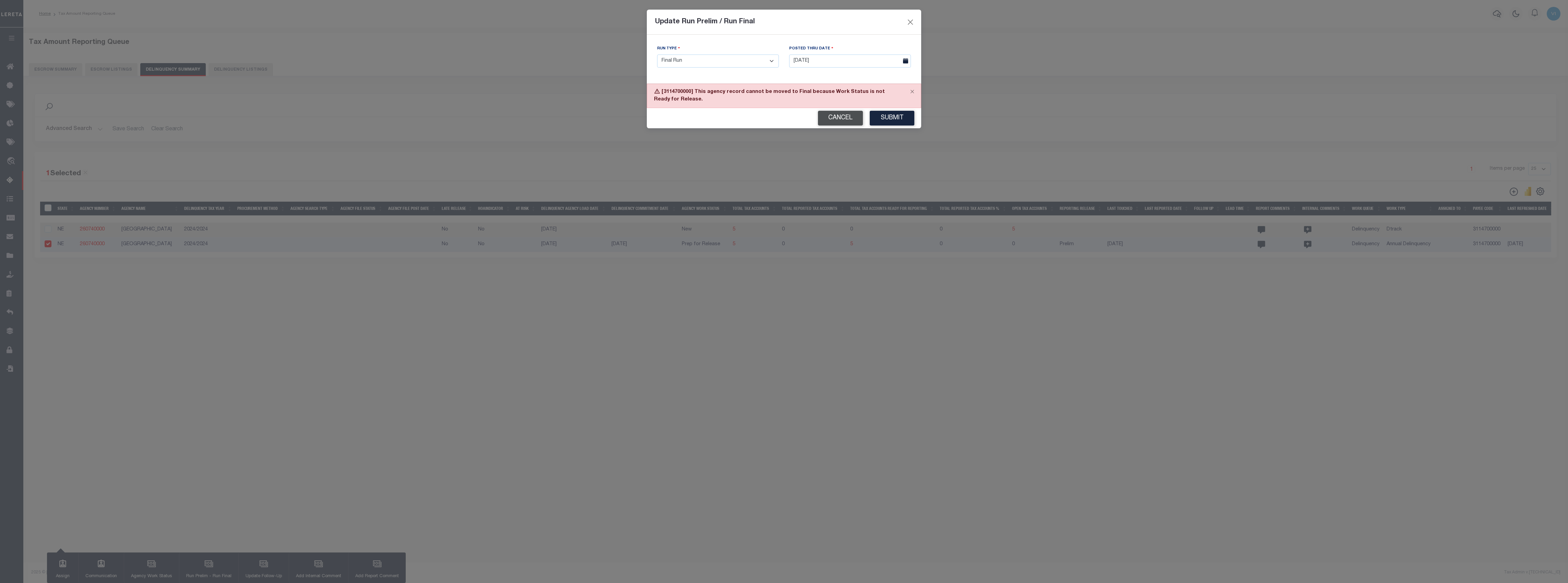
click at [824, 124] on button "Cancel" at bounding box center [841, 118] width 45 height 15
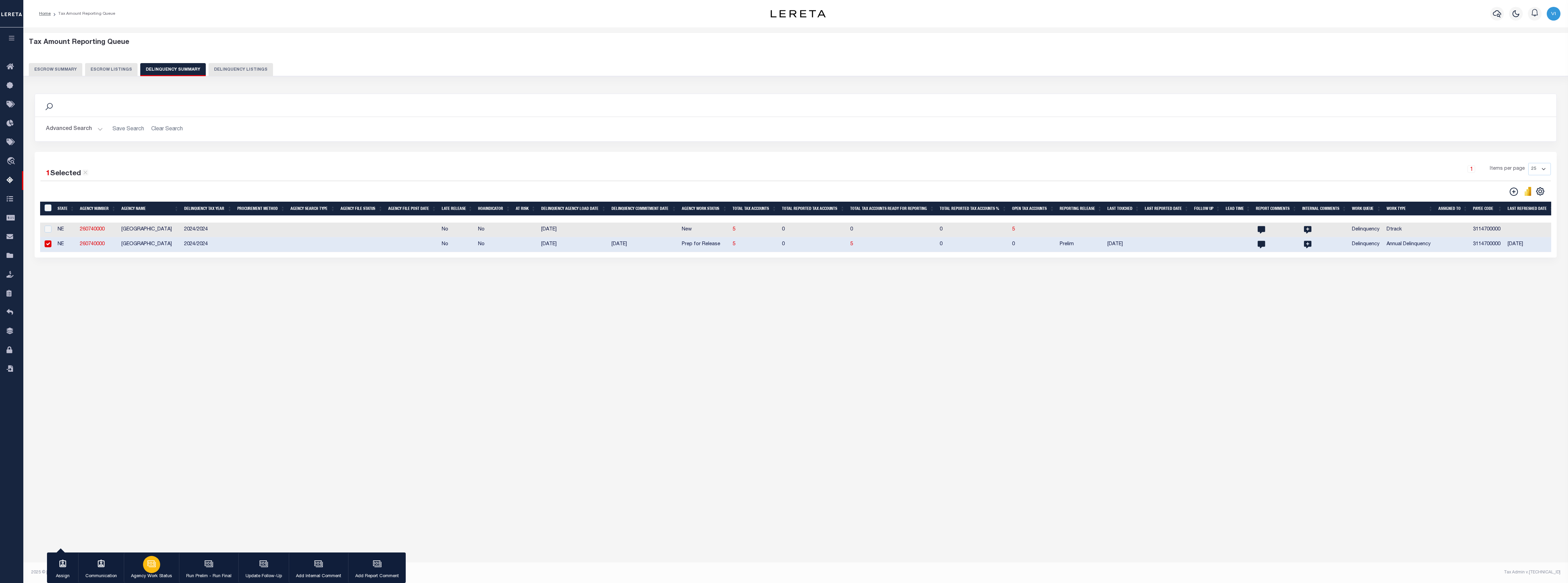
click at [149, 569] on div "button" at bounding box center [152, 564] width 17 height 17
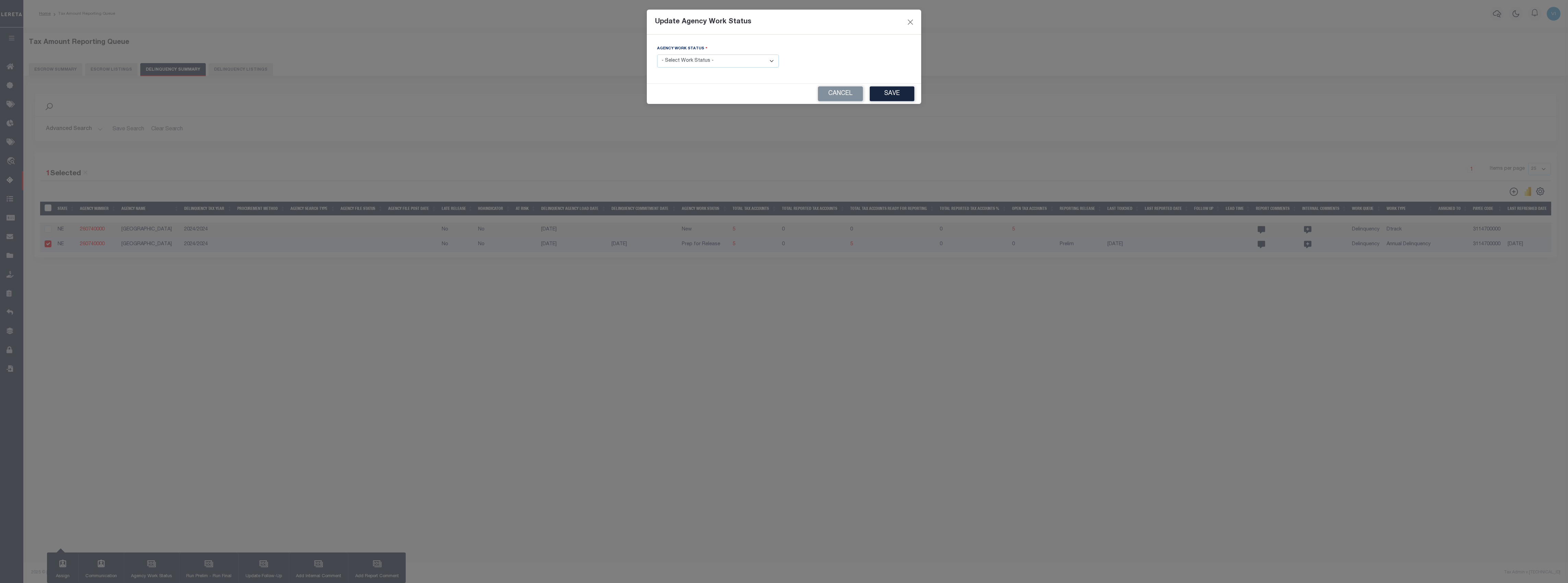
click at [692, 67] on select "- Select Work Status - In Progress Pending Agency Follow-up Pending QC Ready fo…" at bounding box center [718, 61] width 122 height 13
select select "6"
click at [657, 55] on select "- Select Work Status - In Progress Pending Agency Follow-up Pending QC Ready fo…" at bounding box center [718, 61] width 122 height 13
click at [888, 96] on button "Save" at bounding box center [892, 94] width 44 height 15
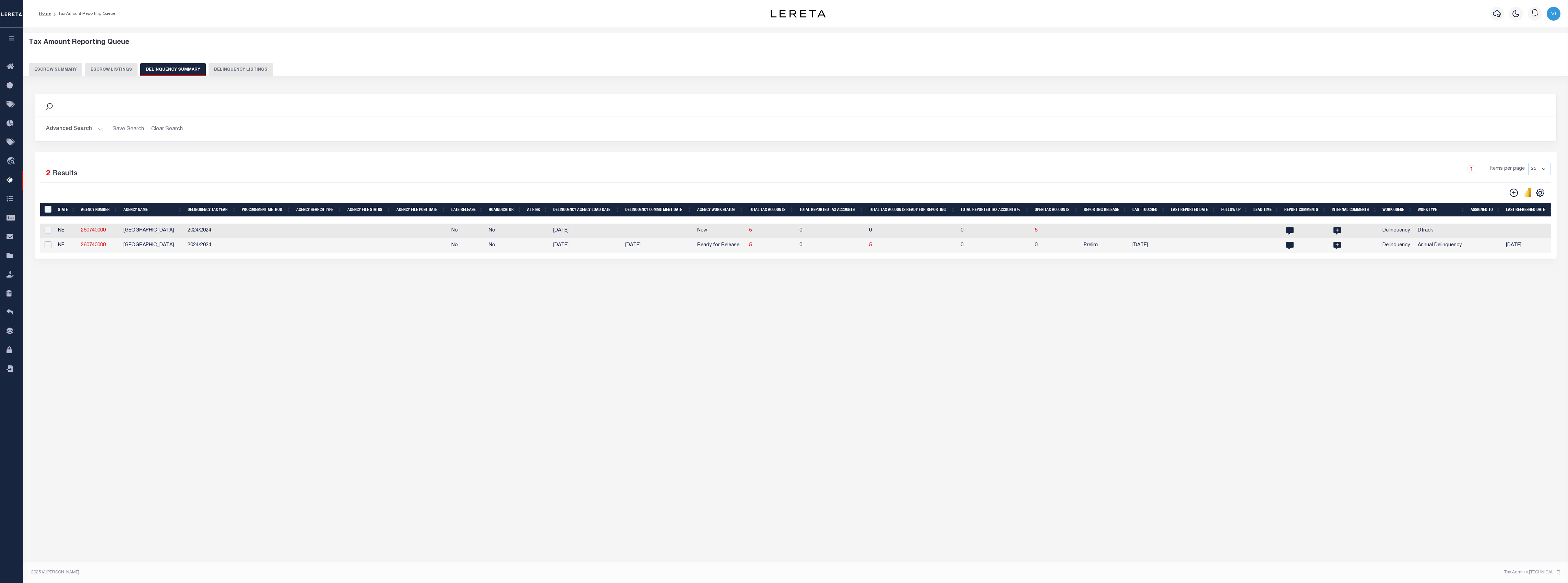
click at [47, 248] on input "checkbox" at bounding box center [47, 245] width 7 height 7
checkbox input "true"
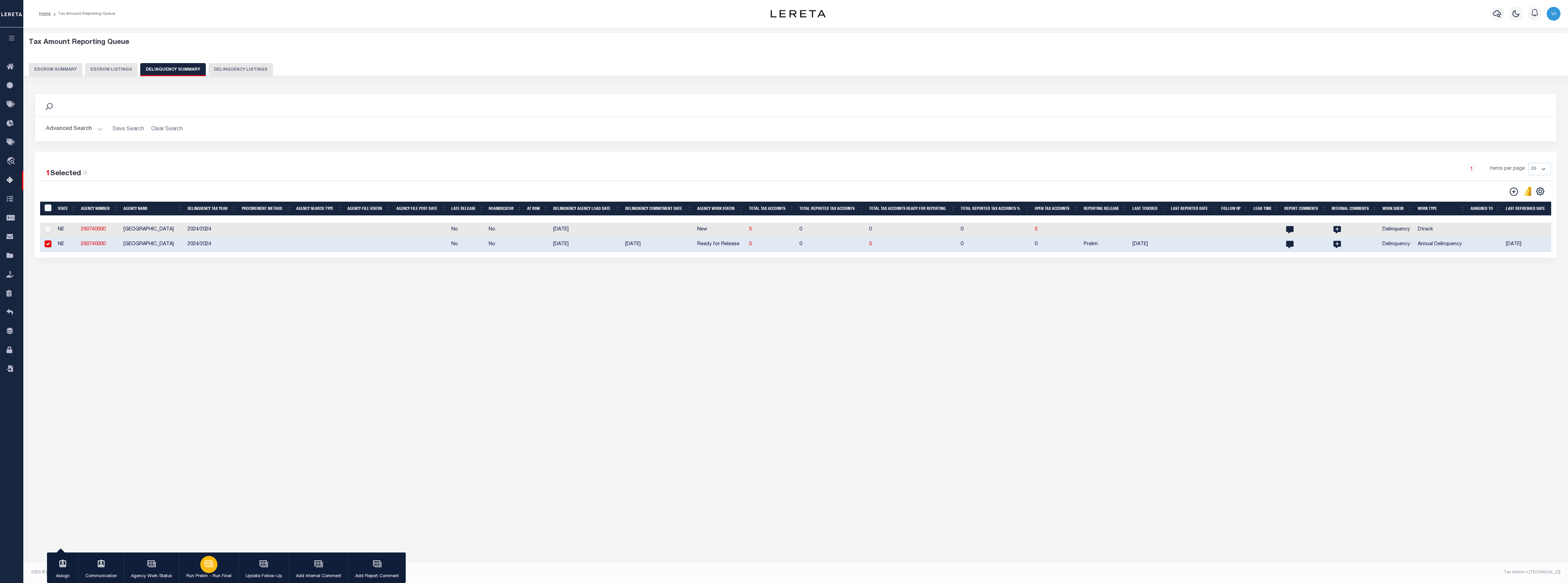
click at [210, 569] on div "button" at bounding box center [209, 564] width 17 height 17
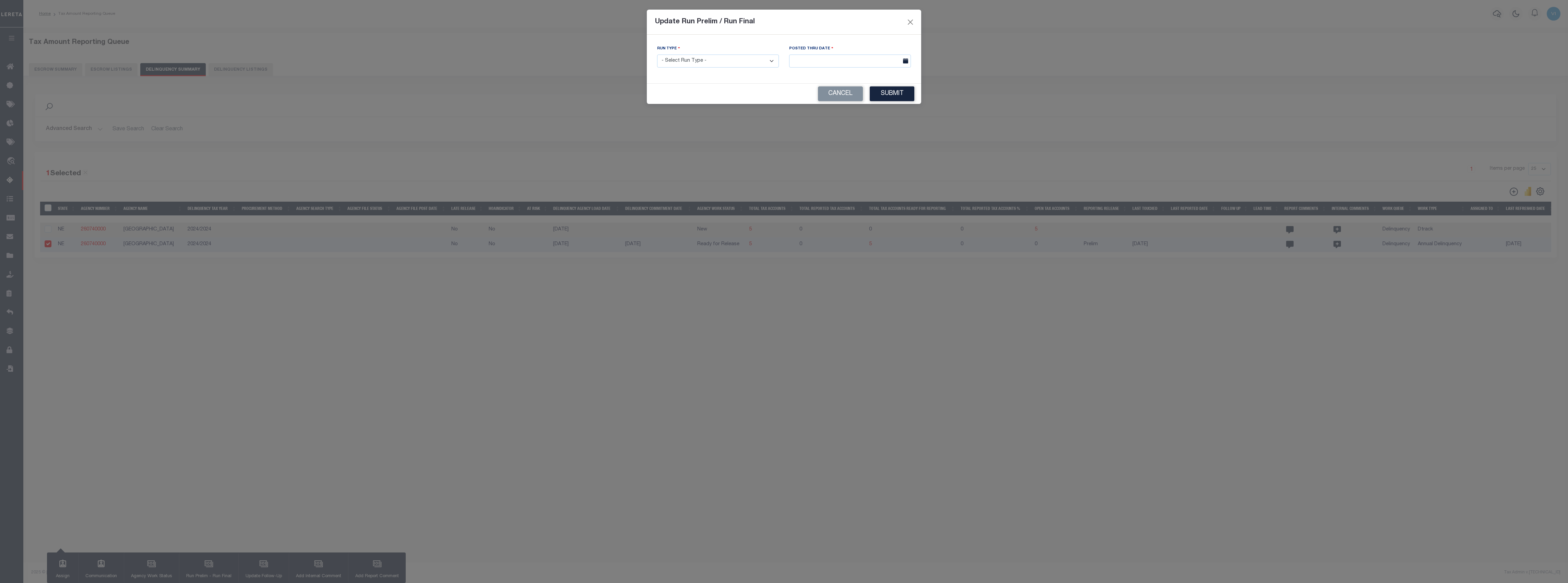
click at [713, 50] on div "Run Type - Select Run Type - Prelim Run Final Run" at bounding box center [718, 56] width 122 height 23
click at [703, 64] on select "- Select Run Type - Prelim Run Final Run" at bounding box center [718, 61] width 122 height 13
select select "F"
click at [657, 55] on select "- Select Run Type - Prelim Run Final Run" at bounding box center [718, 61] width 122 height 13
click at [869, 52] on div "Posted Thru Date" at bounding box center [850, 56] width 122 height 23
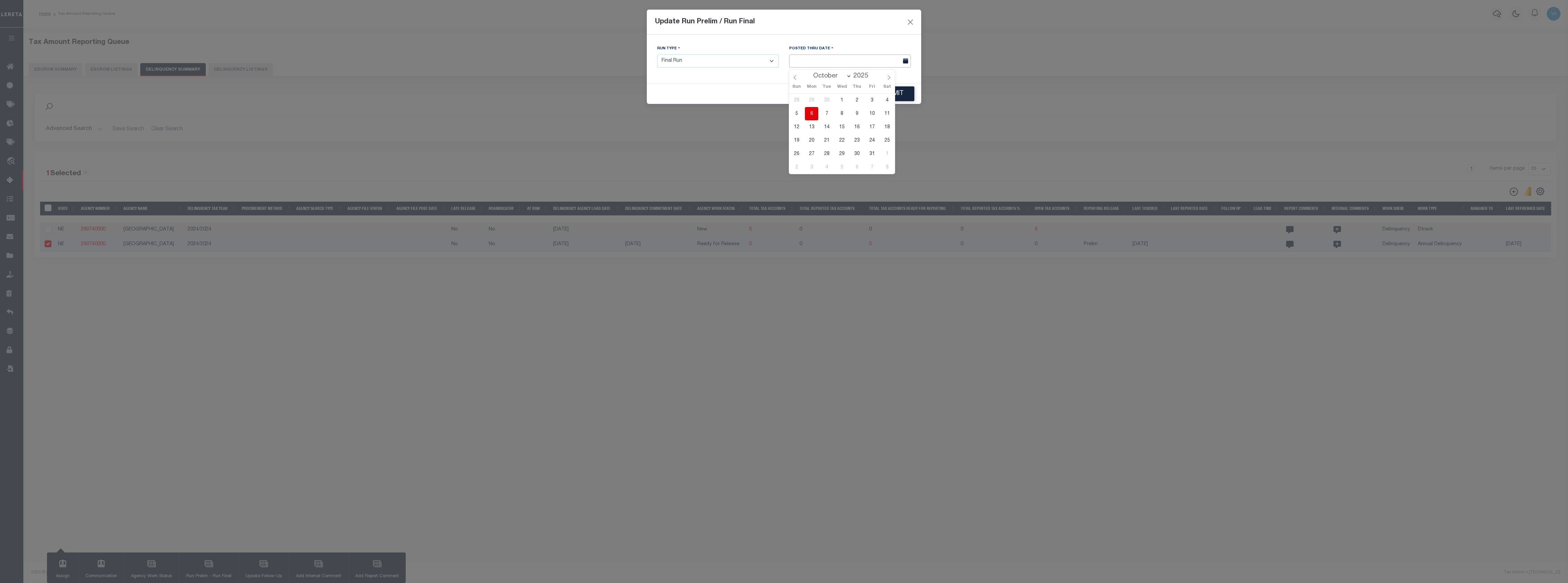
click at [861, 60] on input "text" at bounding box center [850, 61] width 122 height 13
click at [807, 115] on span "6" at bounding box center [811, 114] width 13 height 13
type input "[DATE]"
click at [894, 91] on button "Submit" at bounding box center [892, 94] width 44 height 15
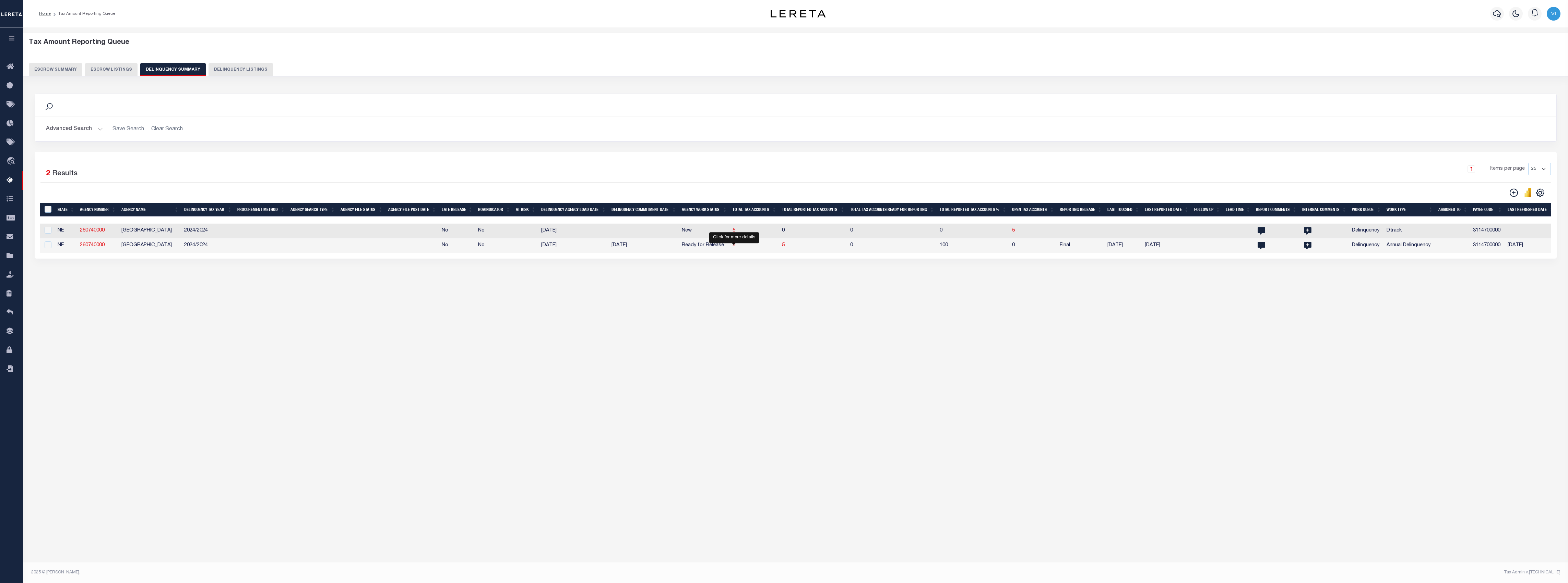
click at [735, 248] on span "5" at bounding box center [733, 245] width 3 height 5
select select "100"
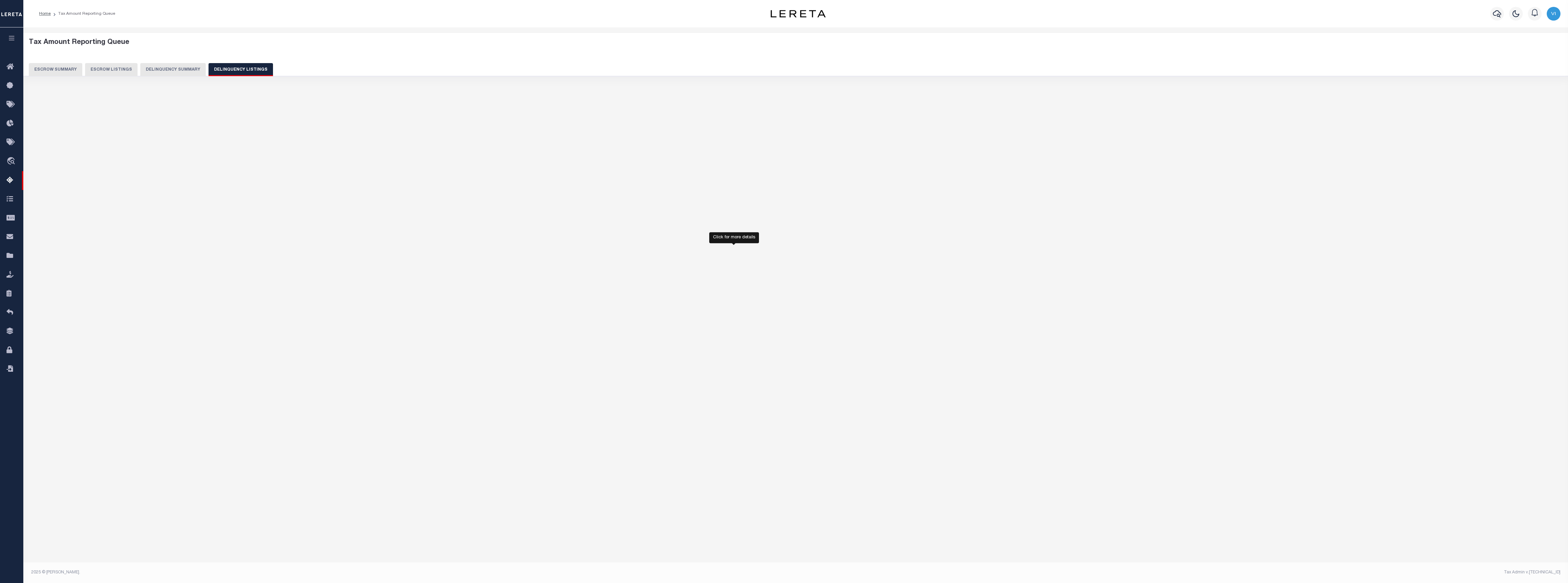
select select "100"
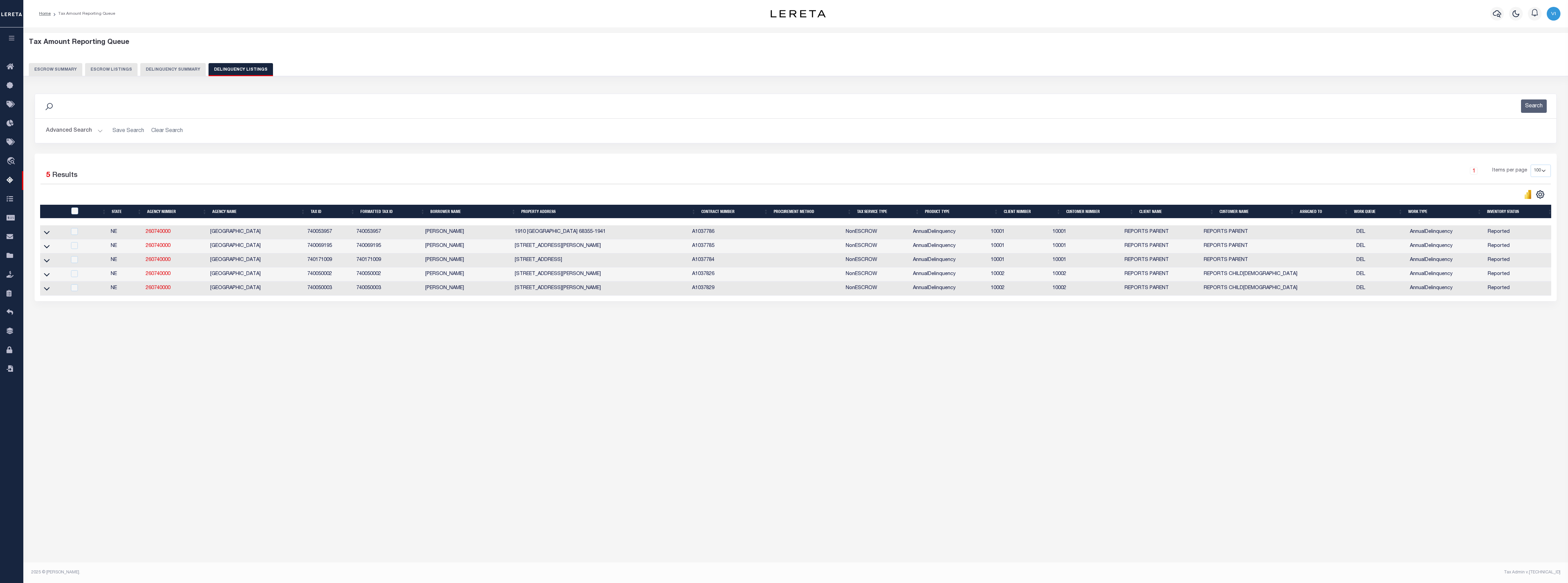
drag, startPoint x: 690, startPoint y: 278, endPoint x: 1357, endPoint y: 307, distance: 667.6
click at [1357, 301] on div "Selected 5 Results 1 Items per page 10 25 50 100 500" at bounding box center [796, 227] width 1522 height 147
click at [1262, 337] on div "Tax Amount Reporting Queue Escrow Summary Escrow Listings In" at bounding box center [796, 188] width 1541 height 308
click at [186, 70] on button "Delinquency Summary" at bounding box center [173, 69] width 66 height 13
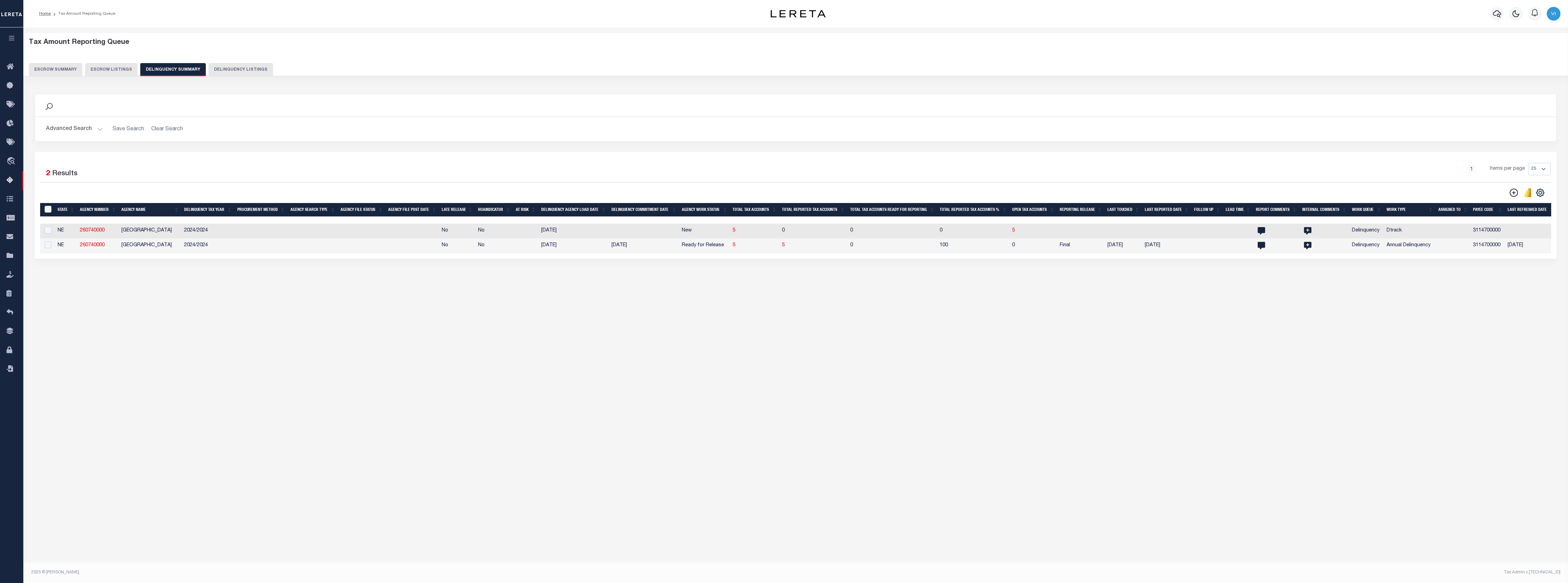
click at [88, 127] on button "Advanced Search" at bounding box center [74, 129] width 57 height 13
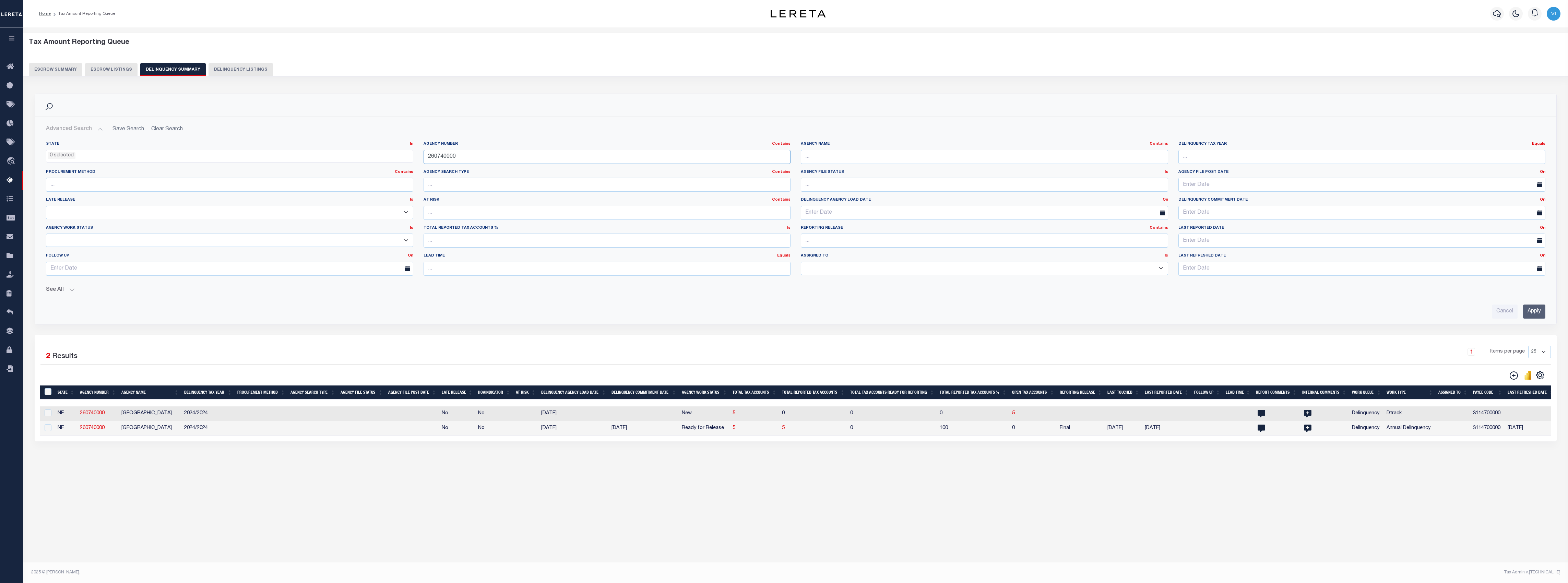
drag, startPoint x: 529, startPoint y: 159, endPoint x: 267, endPoint y: 153, distance: 262.1
click at [267, 153] on div "State In In AK AL AR AZ CA CO CT DC DE FL GA GU HI IA ID IL IN KS KY LA MA MD M…" at bounding box center [796, 211] width 1510 height 140
click at [478, 158] on input "text" at bounding box center [607, 156] width 367 height 14
click at [63, 290] on button "See All" at bounding box center [795, 290] width 1499 height 7
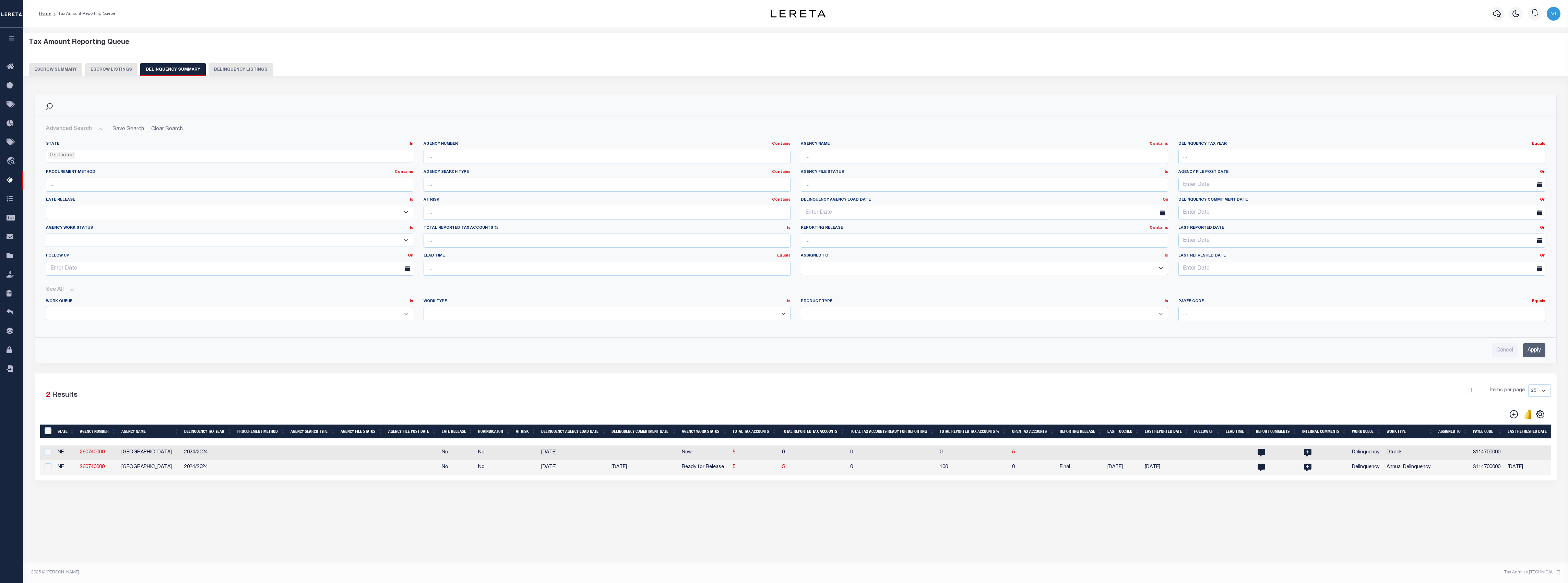
click at [531, 326] on div "Work Type Is Is Contains Annual Delinquency Back Search Payment Status Check DT…" at bounding box center [607, 313] width 377 height 28
click at [544, 313] on select "Annual Delinquency Back Search Payment Status Check DTRACK" at bounding box center [607, 313] width 367 height 13
select select "AnnualDelinquency"
click at [424, 309] on select "Annual Delinquency Back Search Payment Status Check DTRACK" at bounding box center [607, 313] width 367 height 13
click at [1539, 355] on input "Apply" at bounding box center [1534, 350] width 23 height 14
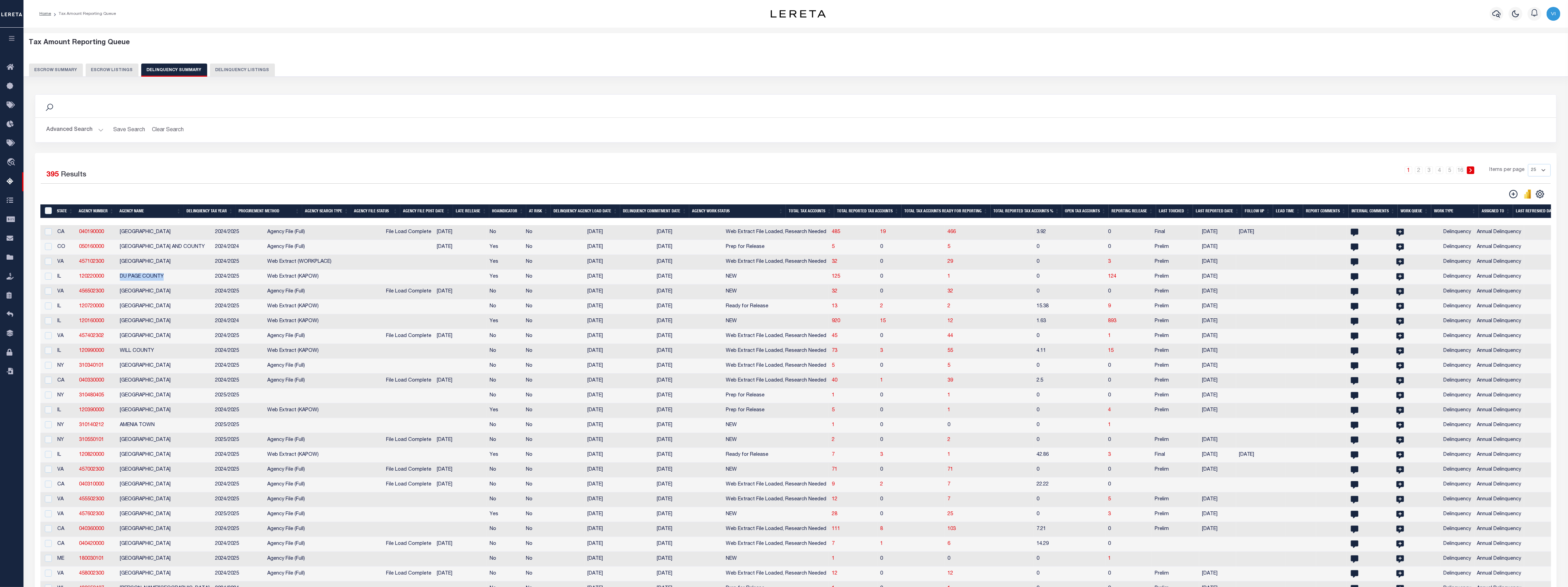
drag, startPoint x: 119, startPoint y: 281, endPoint x: 169, endPoint y: 281, distance: 50.0
click at [169, 281] on td "DU PAGE COUNTY" at bounding box center [165, 277] width 96 height 15
checkbox input "true"
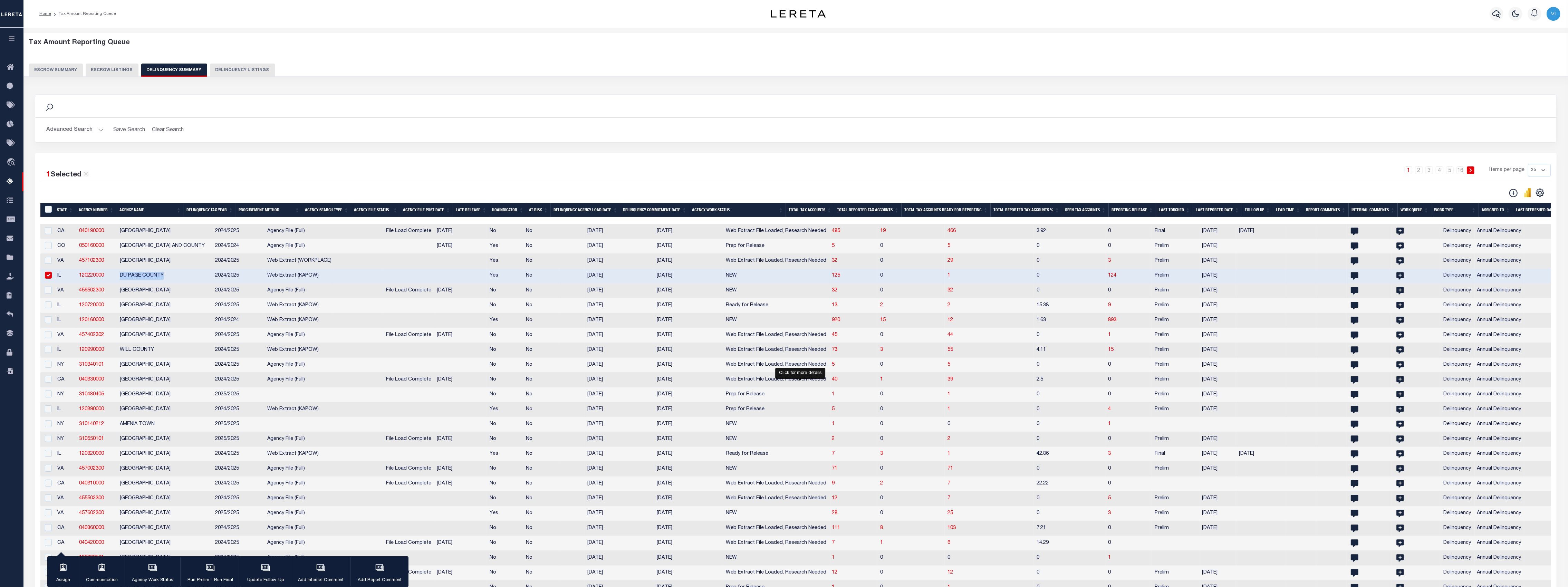
click at [831, 396] on span "1" at bounding box center [833, 394] width 3 height 5
select select "100"
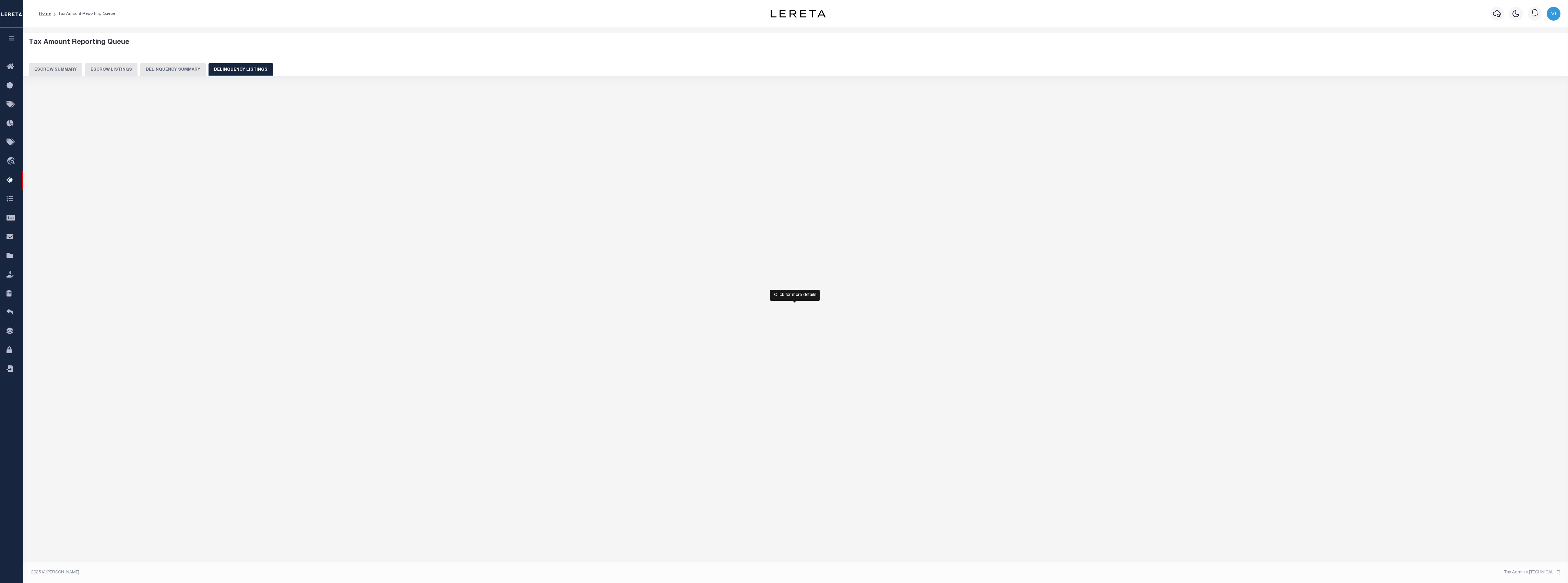
select select "100"
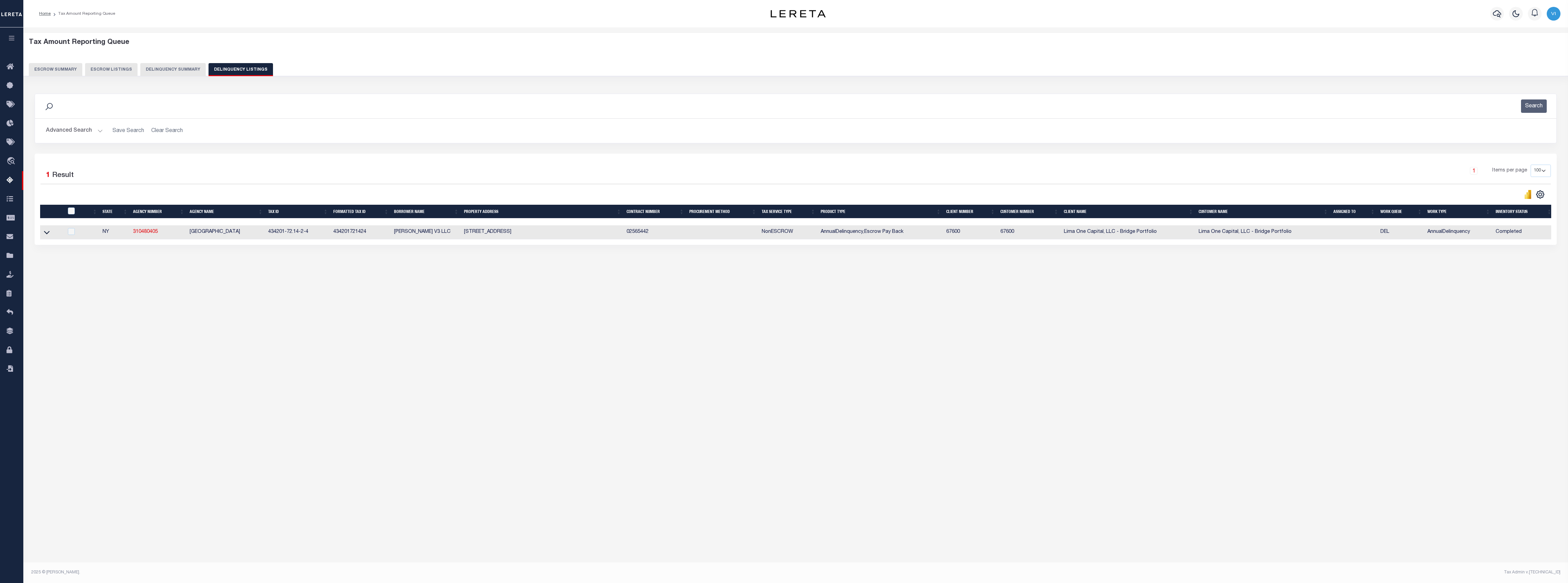
click at [565, 234] on td "161 PROSPECT STREET SCHOHARIE NY 12157" at bounding box center [542, 232] width 163 height 14
checkbox input "true"
click at [565, 234] on td "161 PROSPECT STREET SCHOHARIE NY 12157" at bounding box center [542, 232] width 163 height 14
checkbox input "false"
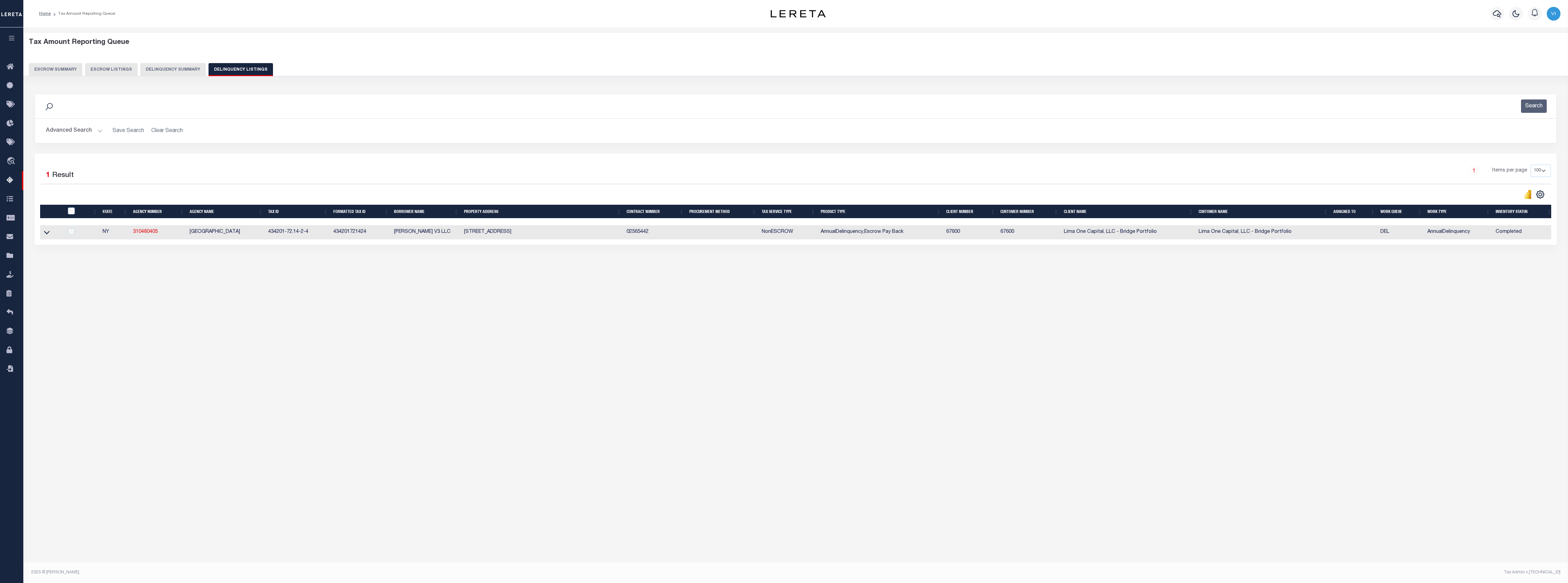
checkbox input "false"
copy td "12157"
click at [186, 76] on button "Delinquency Summary" at bounding box center [173, 69] width 66 height 13
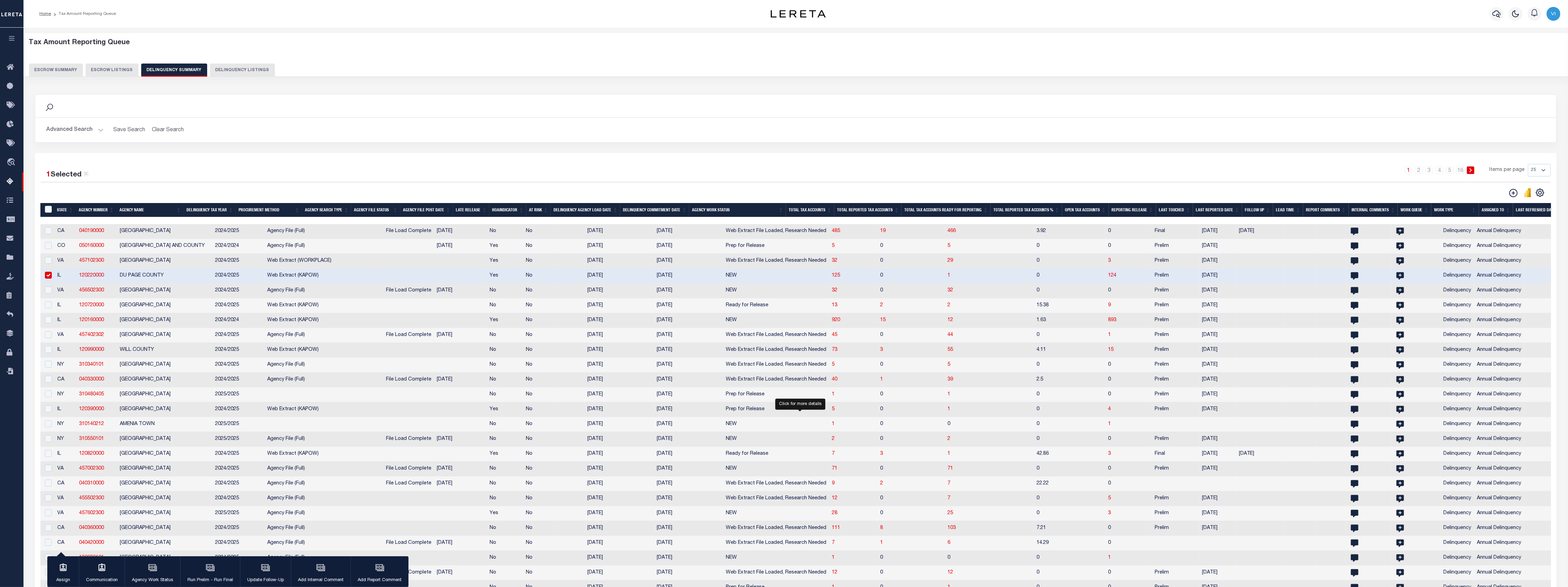
drag, startPoint x: 800, startPoint y: 431, endPoint x: 907, endPoint y: 458, distance: 110.4
click at [831, 426] on span "1" at bounding box center [833, 424] width 3 height 5
select select "100"
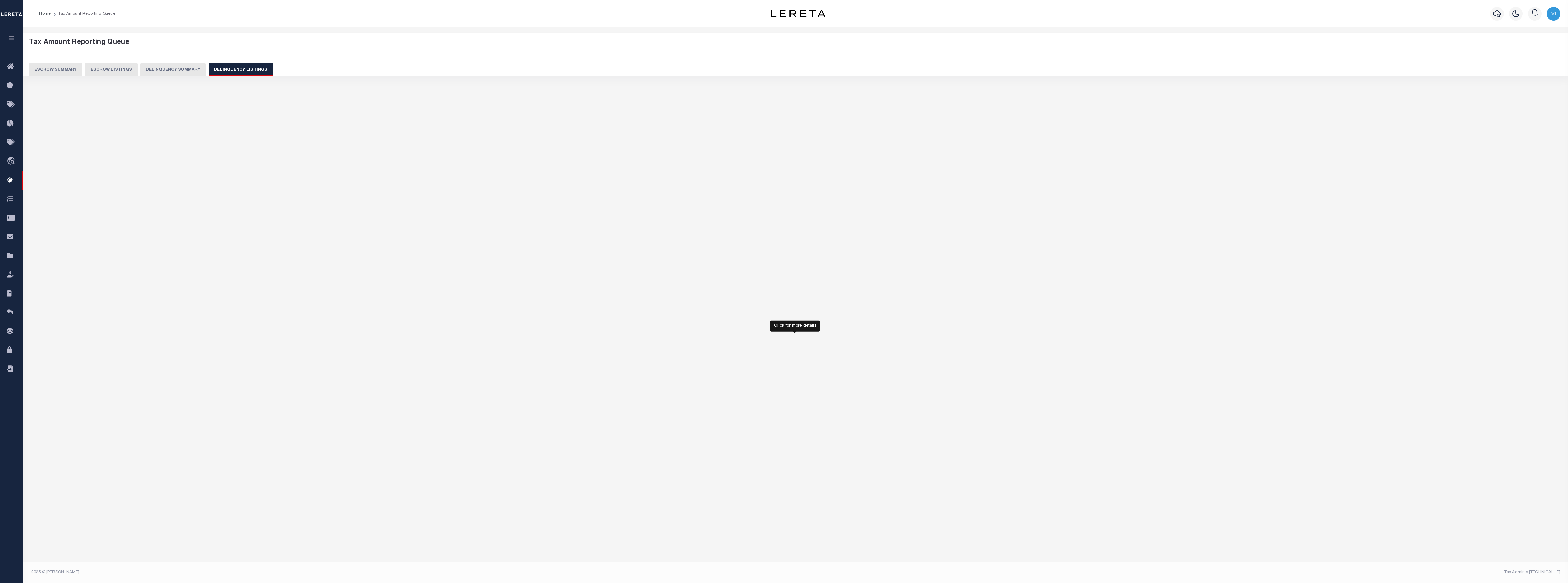
select select "100"
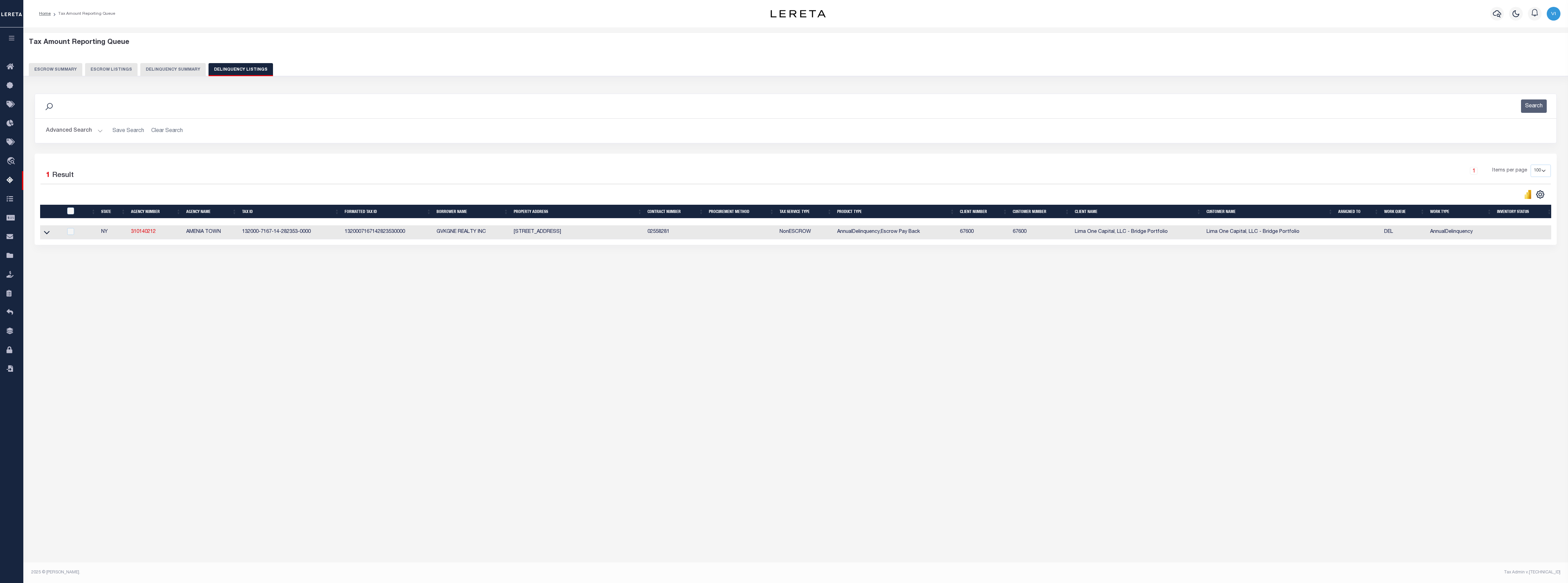
drag, startPoint x: 592, startPoint y: 234, endPoint x: 611, endPoint y: 234, distance: 19.0
click at [611, 234] on td "6 DEPOT HILL ROAD AMENIA NY 12501" at bounding box center [578, 232] width 134 height 14
checkbox input "true"
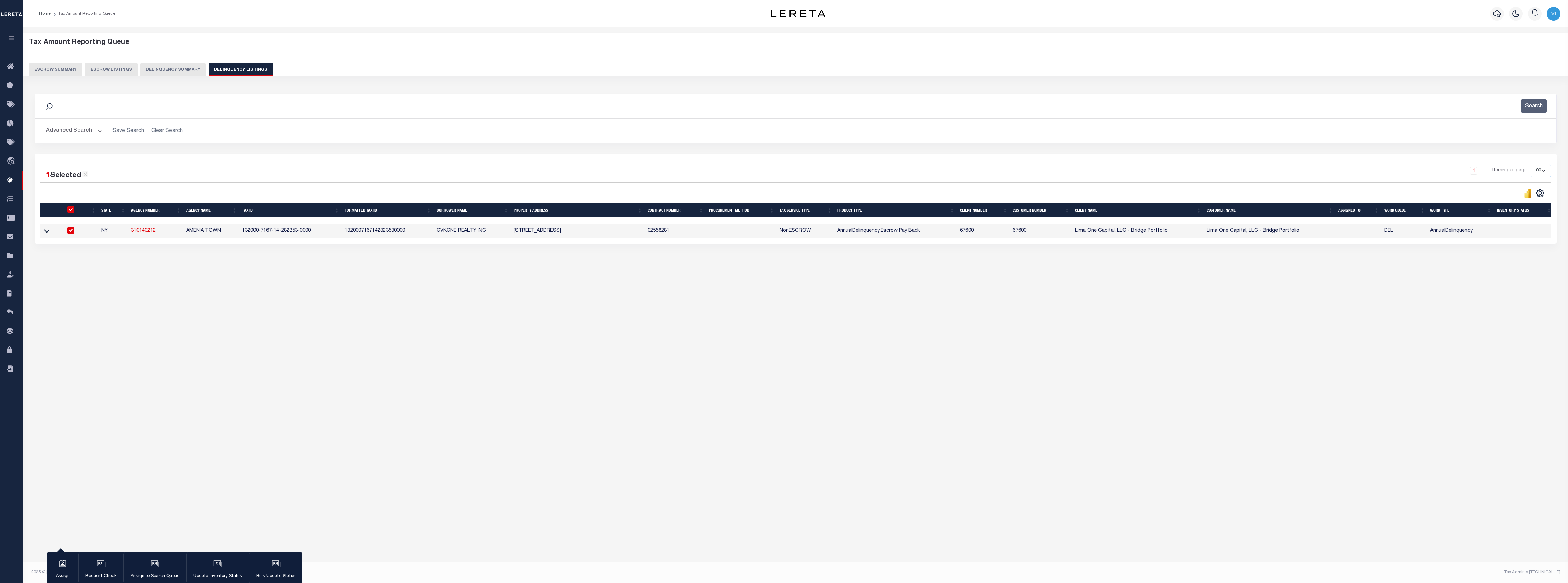
copy td "12501"
click at [141, 233] on link "310140212" at bounding box center [143, 231] width 25 height 5
checkbox input "false"
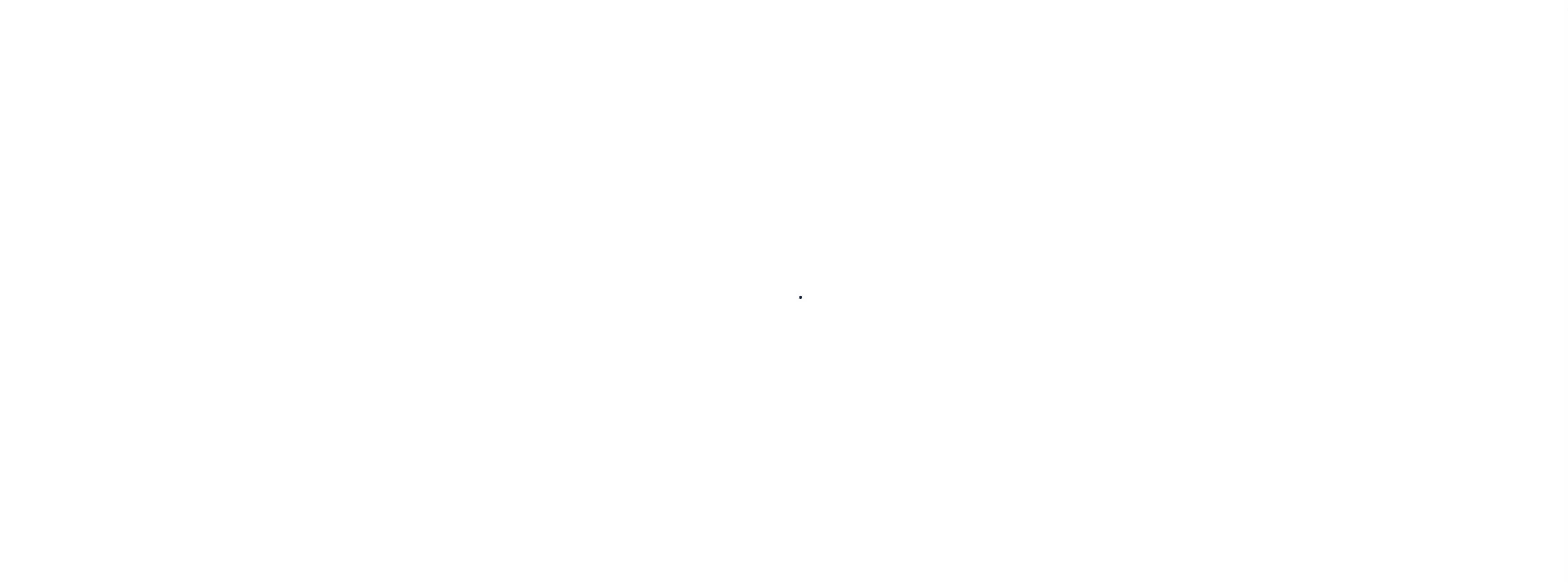
select select
checkbox input "false"
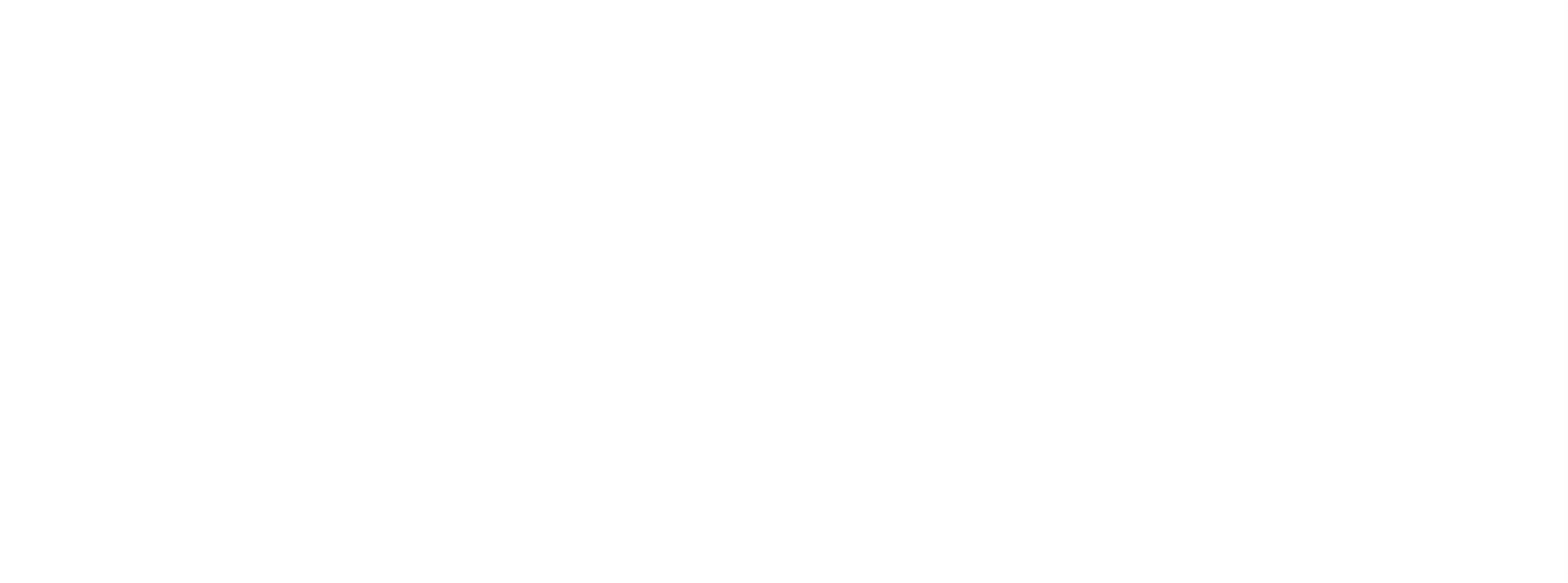
checkbox input "false"
type input "3602717000"
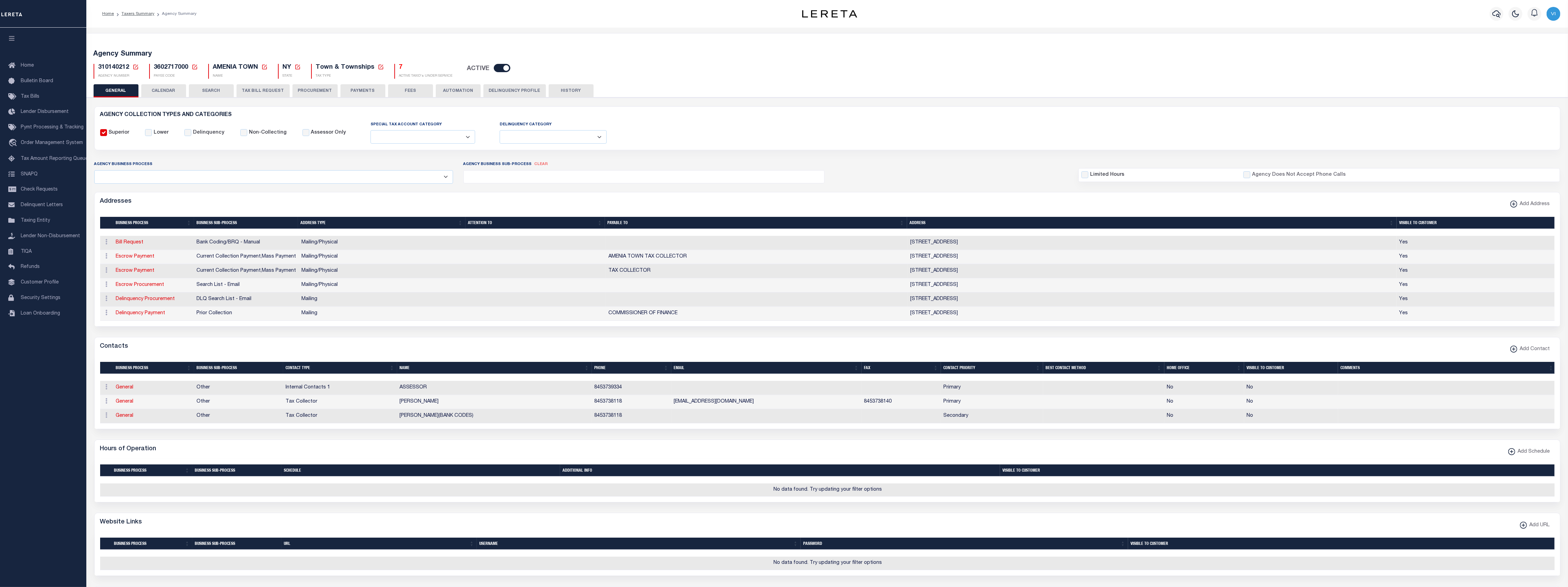
click at [136, 66] on icon at bounding box center [135, 67] width 6 height 6
click at [167, 88] on input "Agency Number" at bounding box center [217, 92] width 138 height 13
paste input "290210219"
type input "290210219"
click at [268, 111] on button "Ok" at bounding box center [269, 110] width 34 height 13
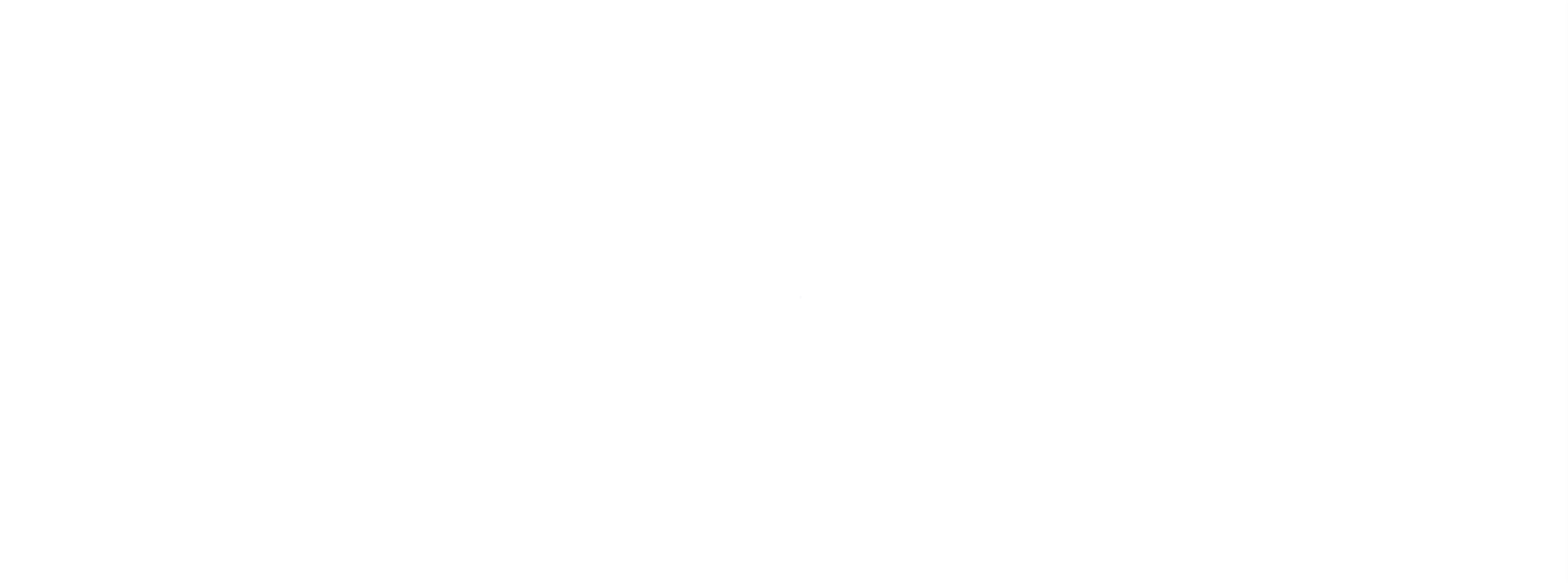
select select
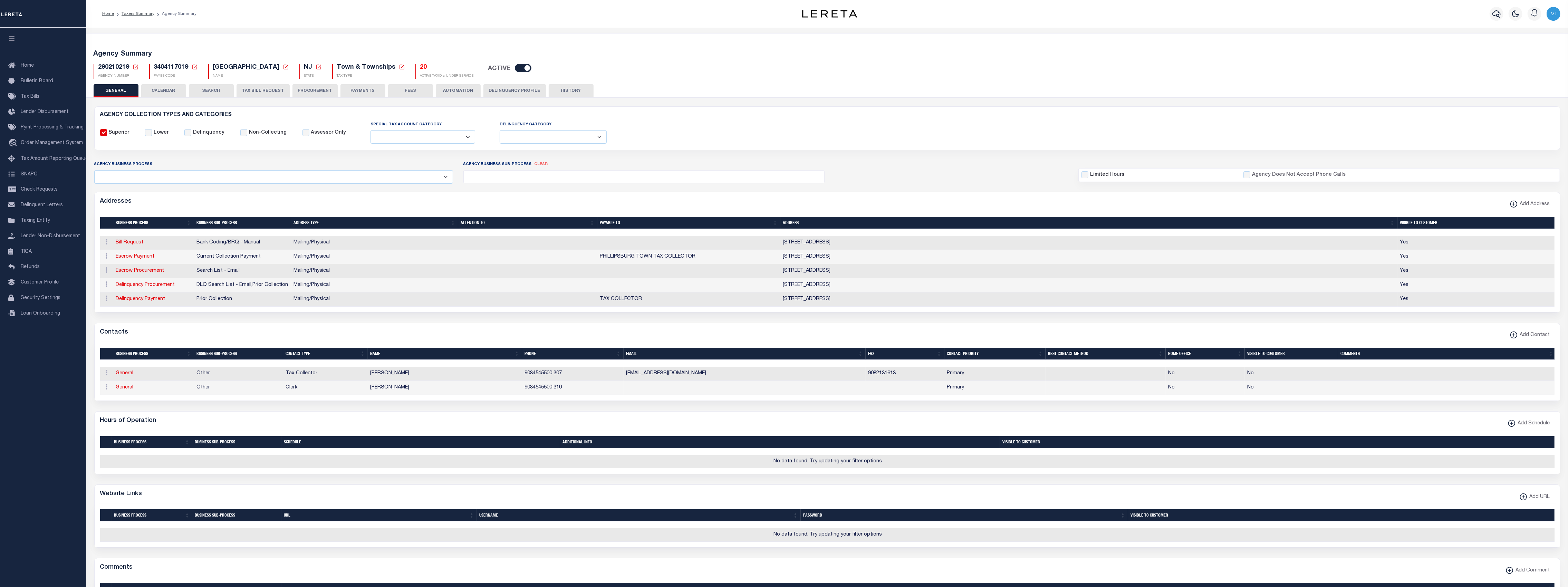
click at [173, 97] on div "AGENCY COLLECTION TYPES AND CATEGORIES Superior Lower Delinquency Non-Collectin…" at bounding box center [827, 418] width 1484 height 641
click at [180, 90] on button "CALENDAR" at bounding box center [163, 90] width 45 height 13
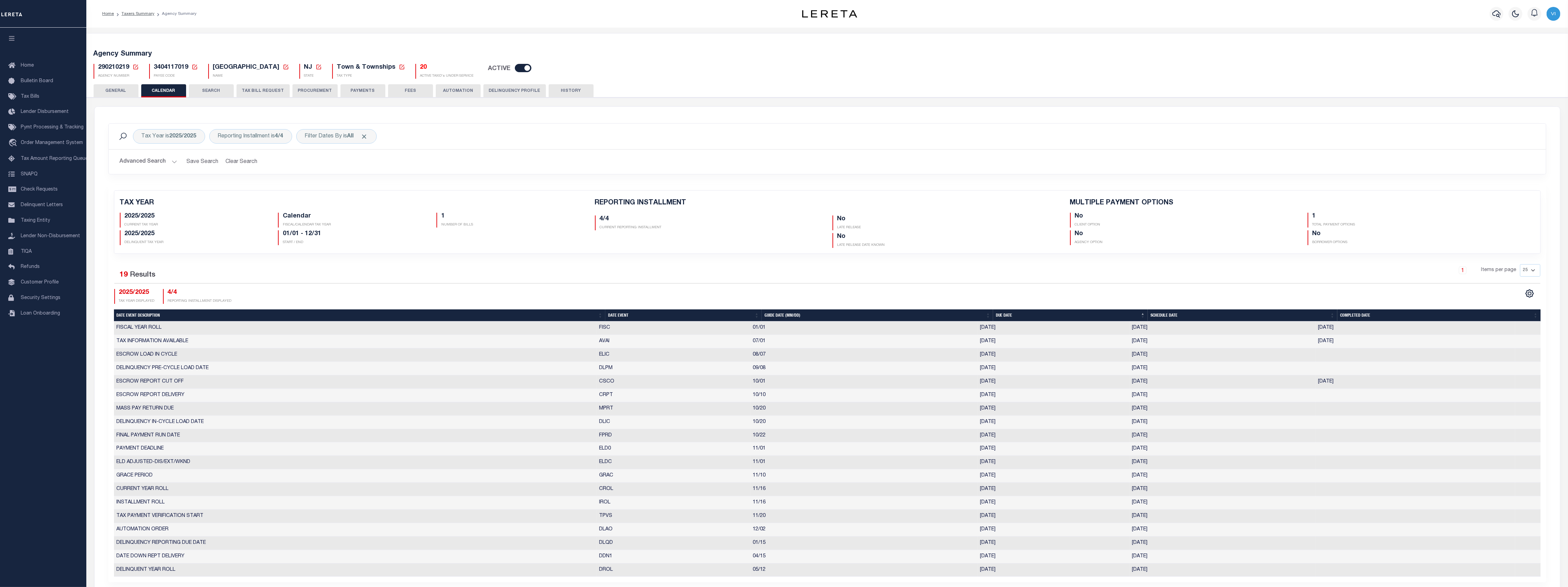
checkbox input "false"
type input "1"
click at [156, 425] on td "DELINQUENCY IN-CYCLE LOAD DATE" at bounding box center [355, 422] width 483 height 13
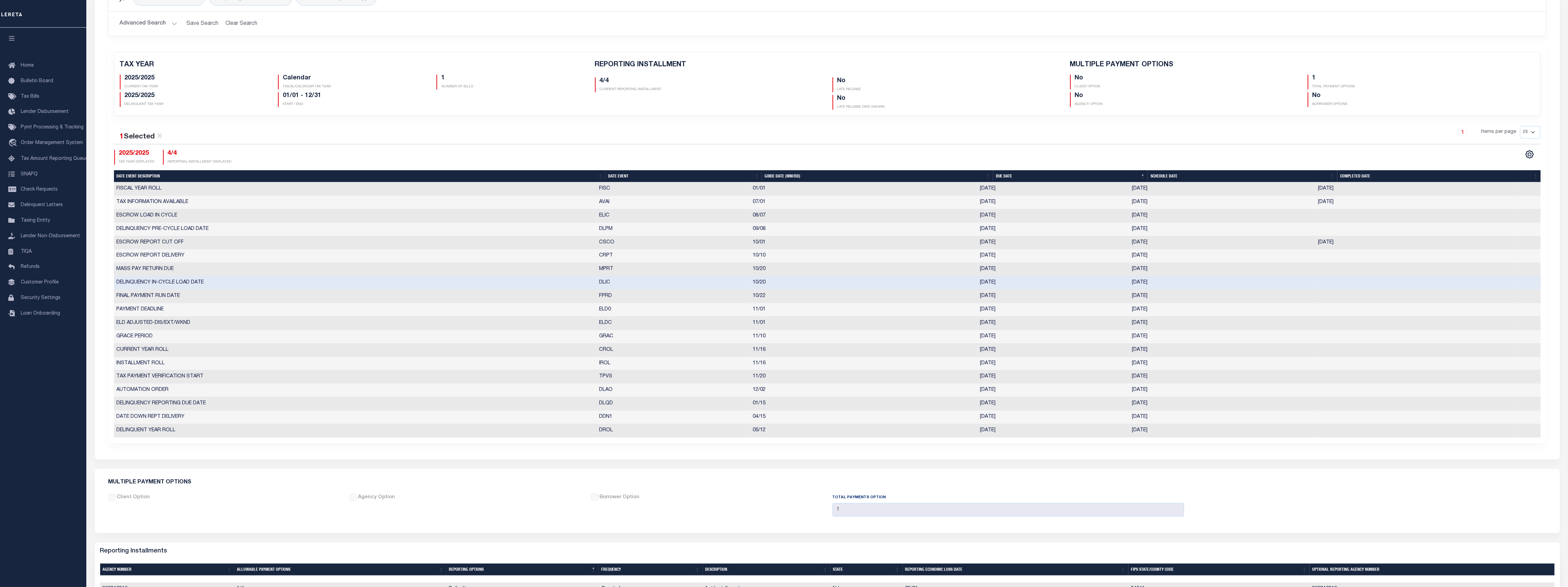
scroll to position [207, 0]
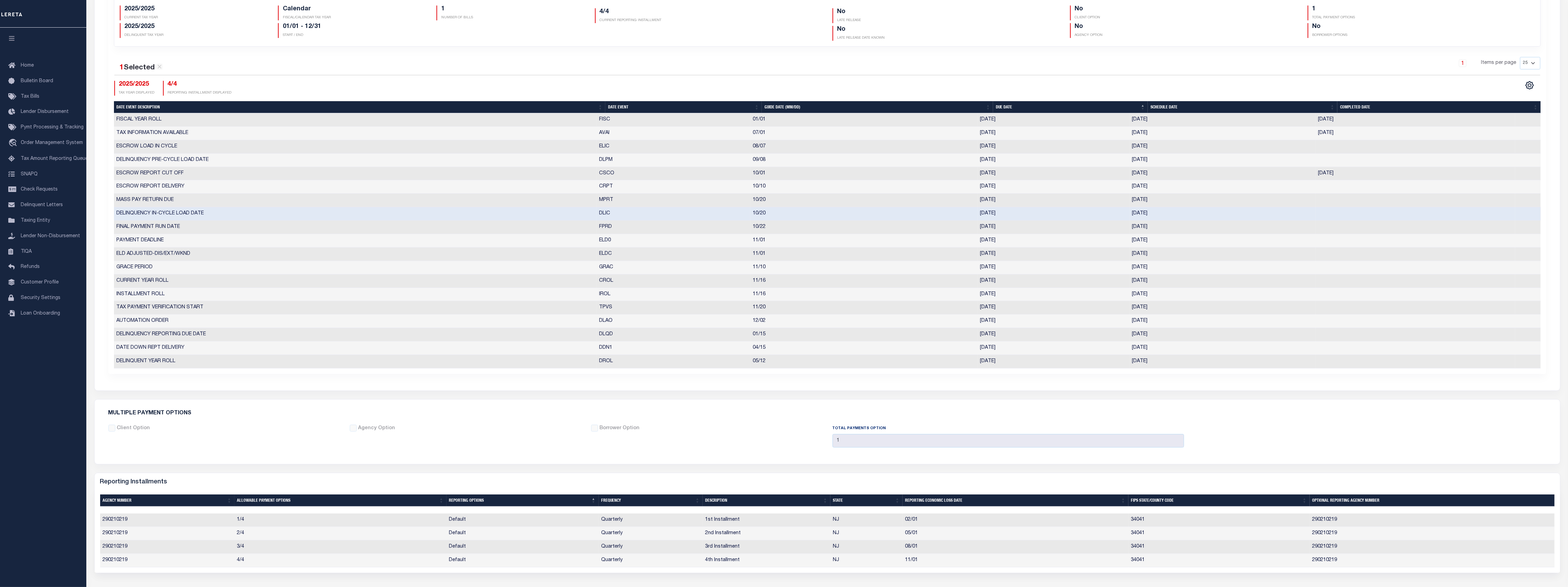
click at [219, 159] on td "DELINQUENCY PRE-CYCLE LOAD DATE" at bounding box center [355, 161] width 483 height 13
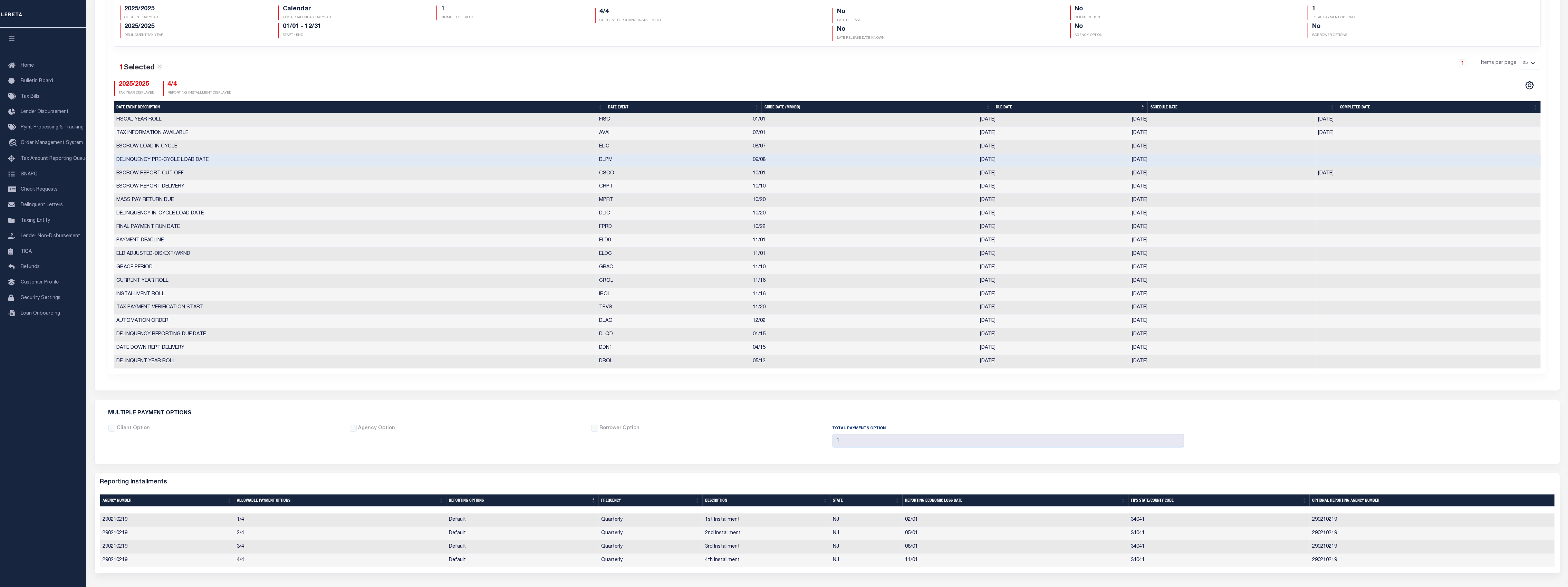
click at [267, 164] on td "DELINQUENCY PRE-CYCLE LOAD DATE" at bounding box center [355, 161] width 483 height 13
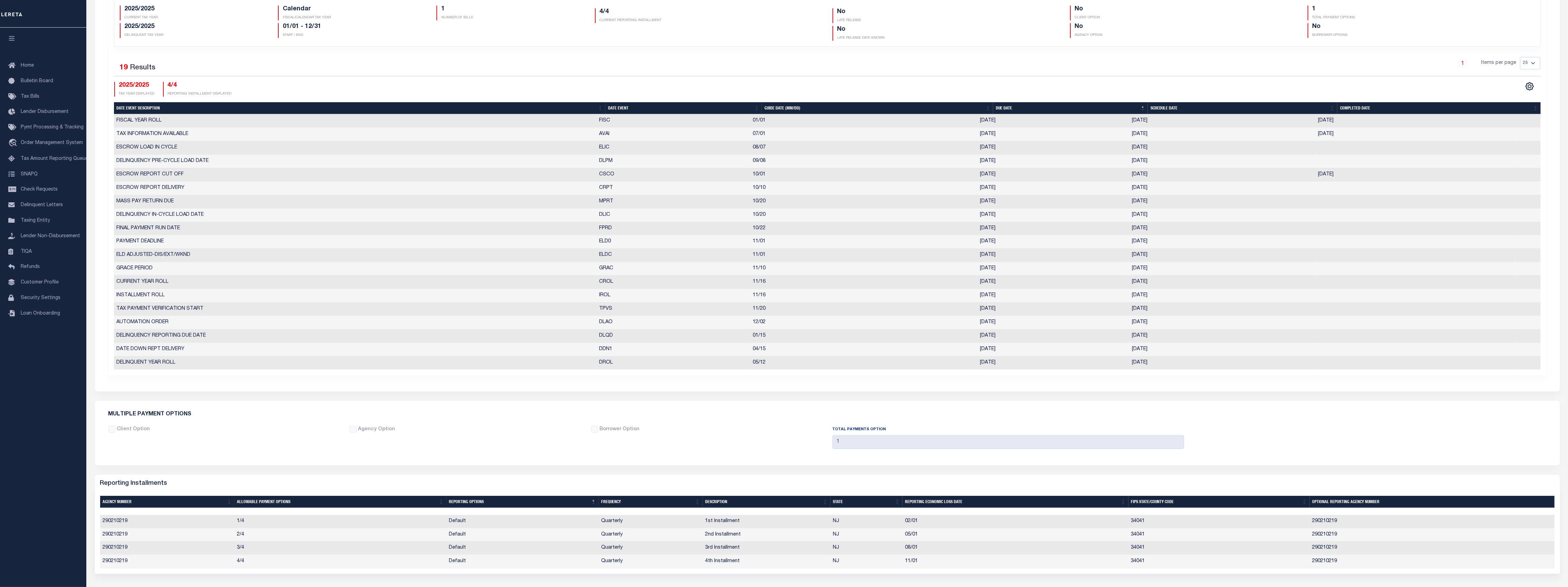
click at [268, 162] on td "DELINQUENCY PRE-CYCLE LOAD DATE" at bounding box center [355, 161] width 483 height 13
